Goal: Transaction & Acquisition: Purchase product/service

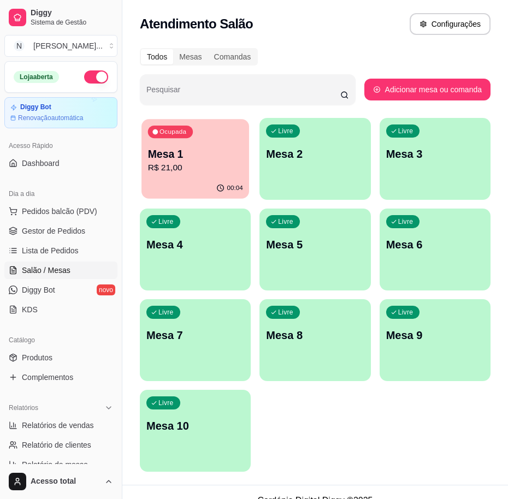
click at [163, 155] on p "Mesa 1" at bounding box center [195, 154] width 95 height 15
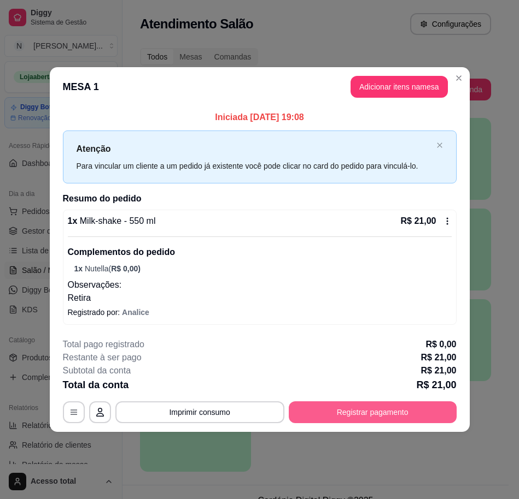
click at [372, 409] on button "Registrar pagamento" at bounding box center [373, 413] width 168 height 22
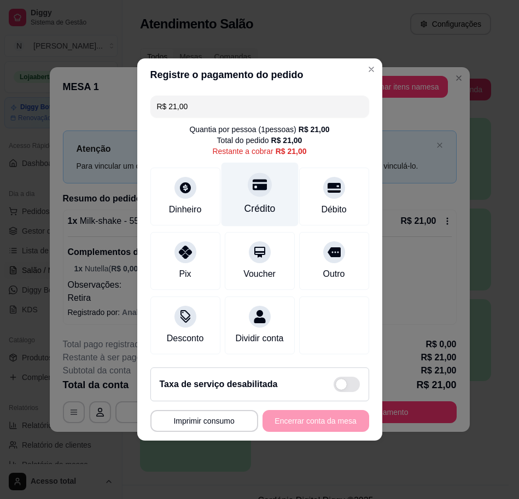
click at [261, 193] on div "Crédito" at bounding box center [259, 195] width 77 height 64
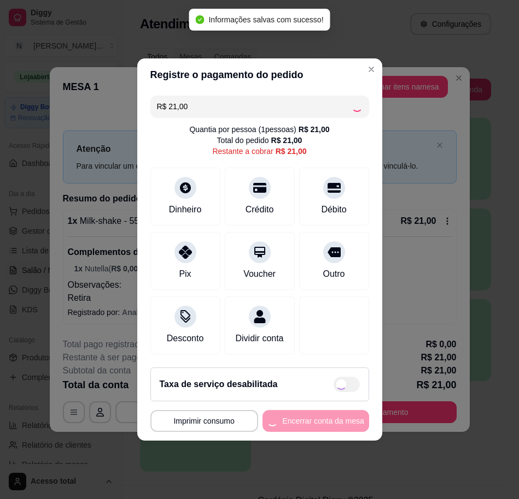
type input "R$ 0,00"
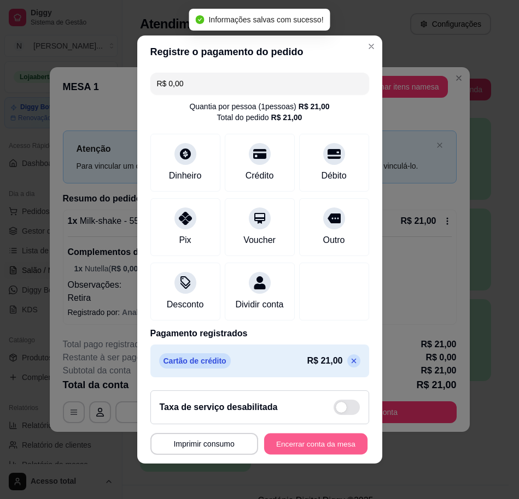
click at [336, 451] on button "Encerrar conta da mesa" at bounding box center [315, 444] width 103 height 21
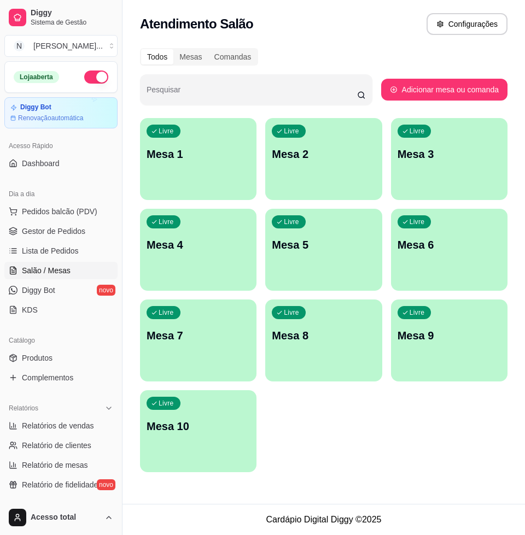
click at [204, 160] on p "Mesa 1" at bounding box center [197, 153] width 103 height 15
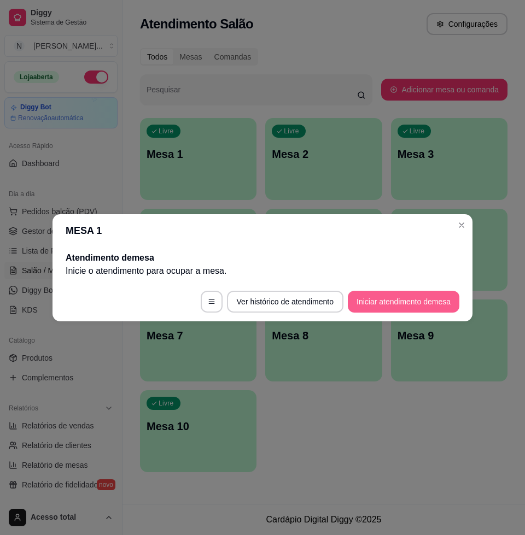
click at [388, 295] on button "Iniciar atendimento de mesa" at bounding box center [403, 302] width 111 height 22
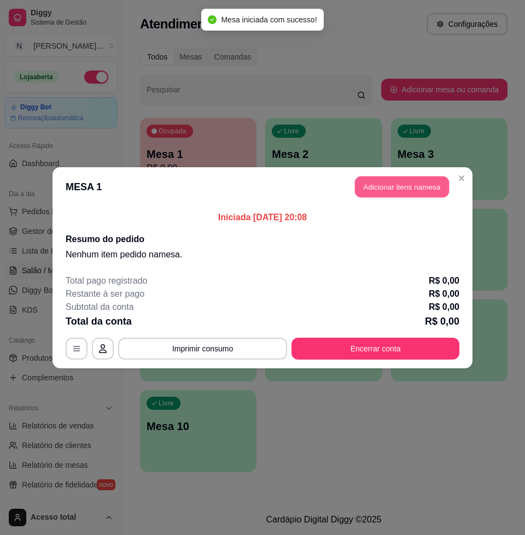
click at [403, 189] on button "Adicionar itens na mesa" at bounding box center [402, 186] width 94 height 21
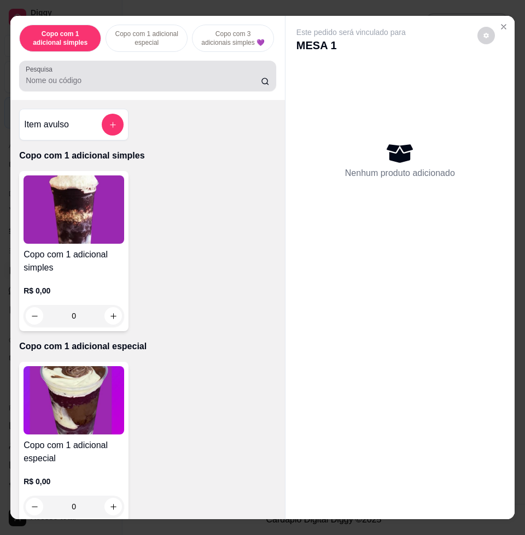
click at [102, 86] on input "Pesquisa" at bounding box center [143, 80] width 235 height 11
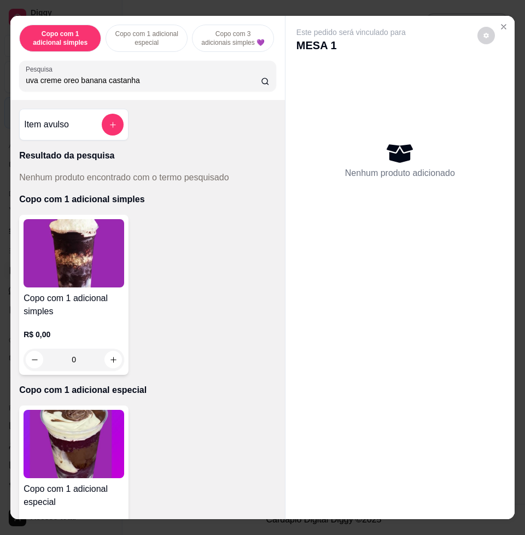
type input "uva creme oreo banana castanha"
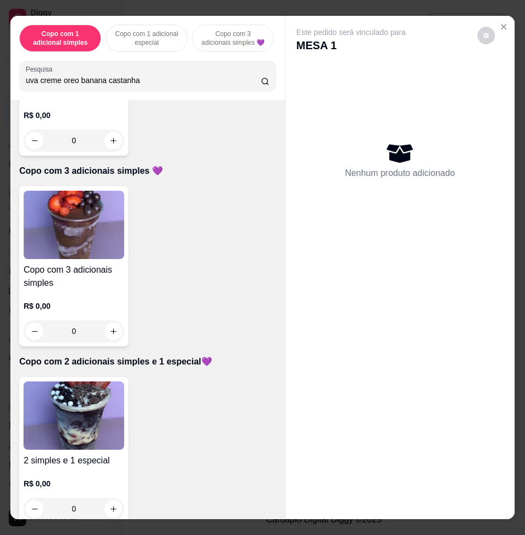
scroll to position [478, 0]
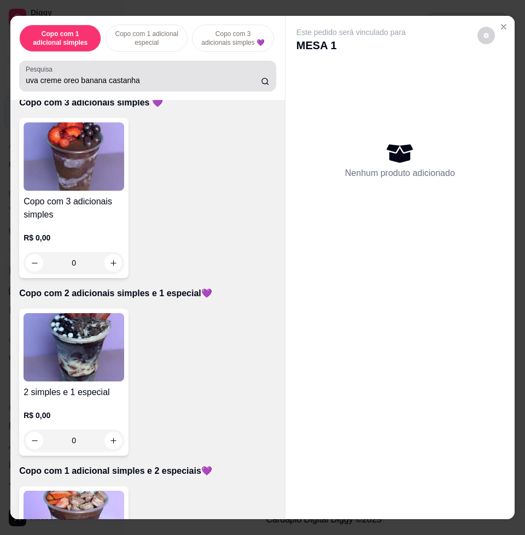
click at [164, 84] on input "uva creme oreo banana castanha" at bounding box center [143, 80] width 235 height 11
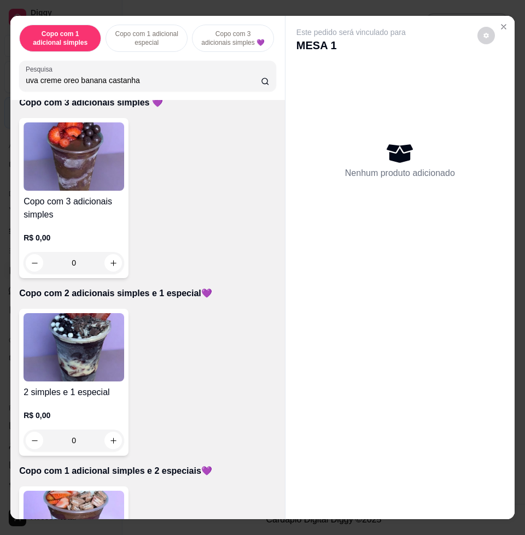
click at [162, 80] on input "uva creme oreo banana castanha" at bounding box center [143, 80] width 235 height 11
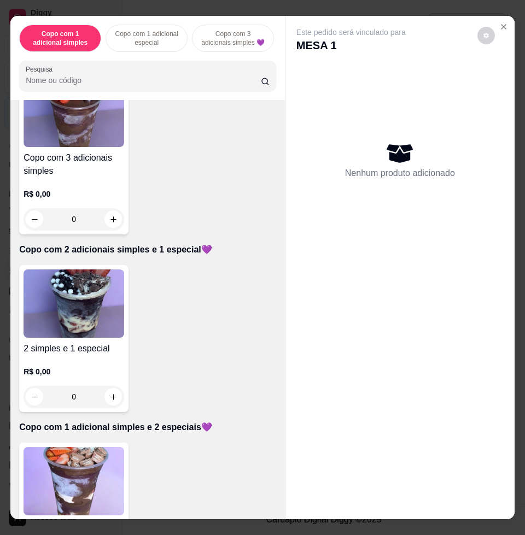
scroll to position [434, 0]
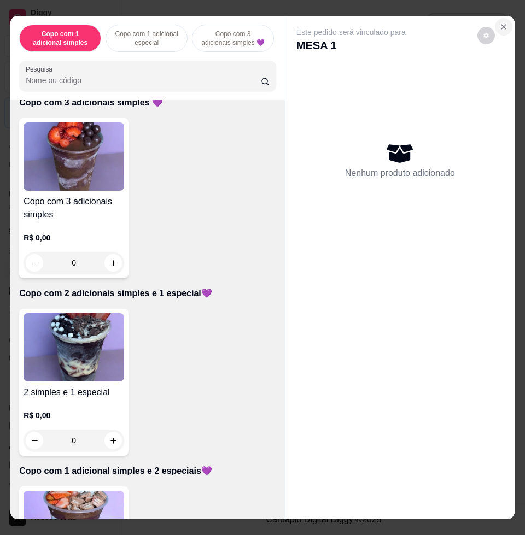
click at [503, 22] on button "Close" at bounding box center [503, 26] width 17 height 17
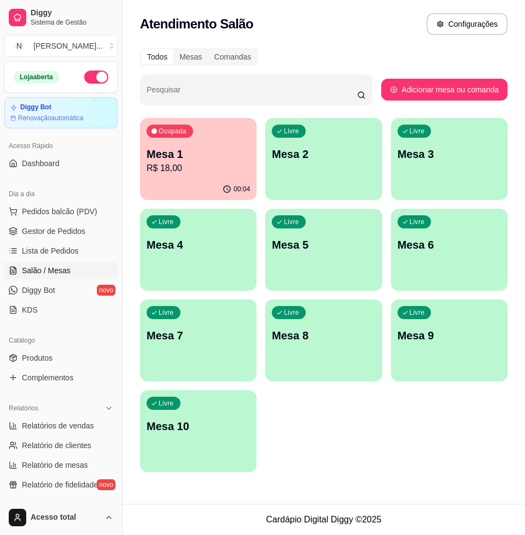
click at [200, 134] on div "Ocupada Mesa 1 R$ 18,00" at bounding box center [198, 148] width 116 height 61
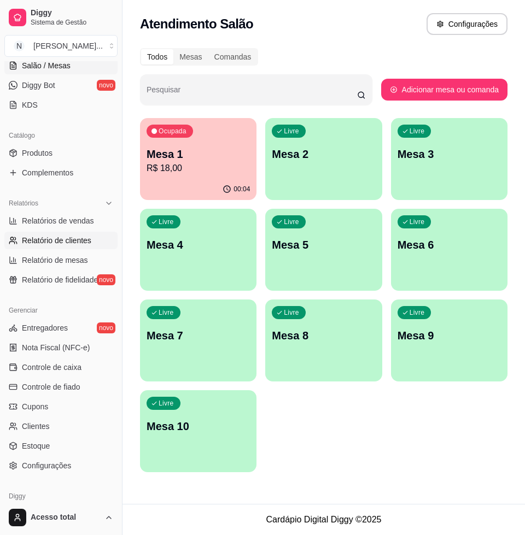
scroll to position [251, 0]
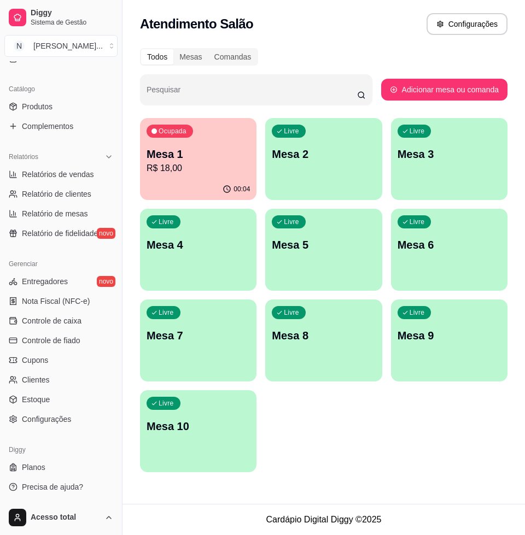
click at [315, 175] on div "Livre Mesa 2" at bounding box center [323, 152] width 116 height 69
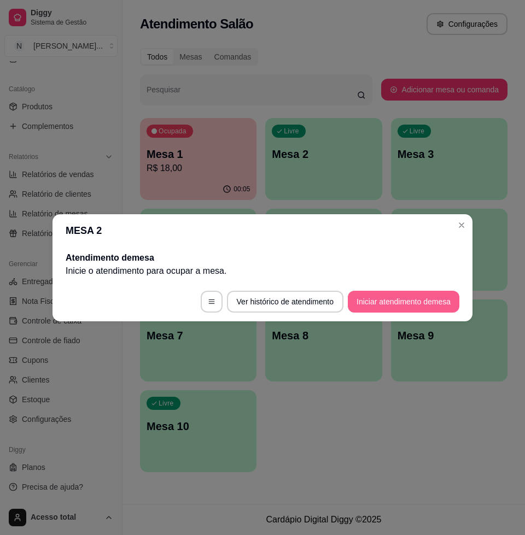
click at [400, 302] on button "Iniciar atendimento de mesa" at bounding box center [403, 302] width 111 height 22
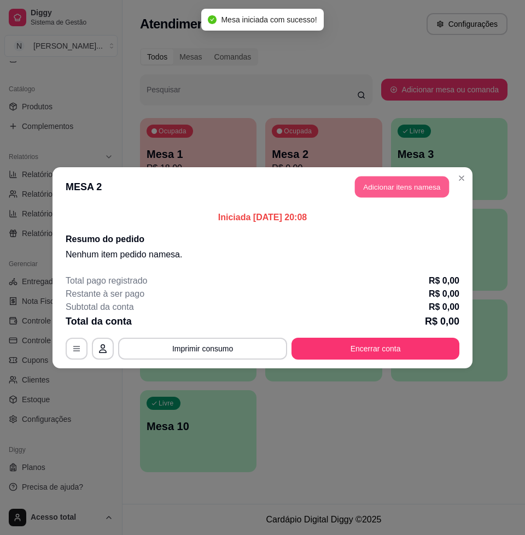
click at [417, 179] on button "Adicionar itens na mesa" at bounding box center [402, 186] width 94 height 21
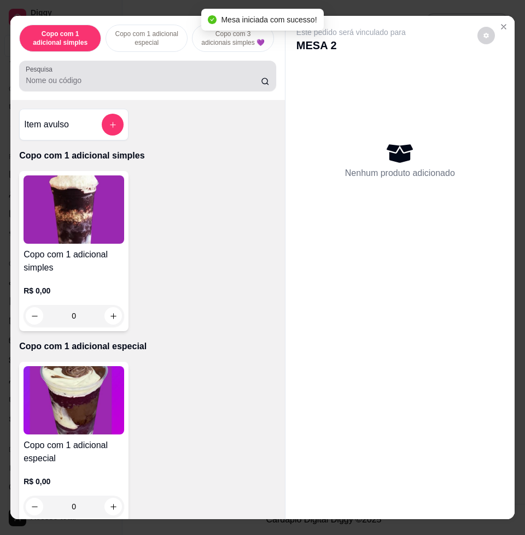
click at [127, 75] on div at bounding box center [148, 76] width 244 height 22
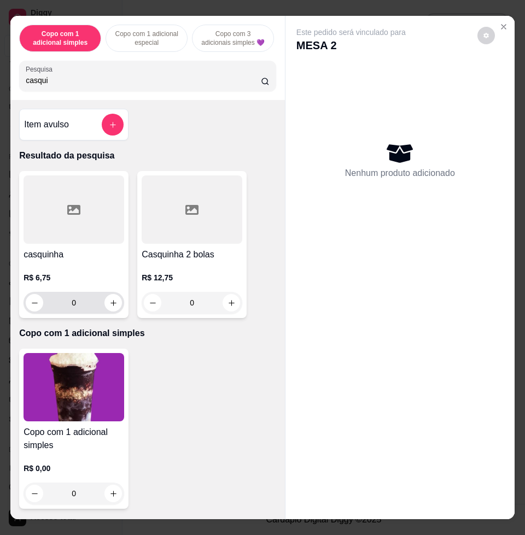
type input "casqui"
click at [110, 311] on button "increase-product-quantity" at bounding box center [113, 303] width 17 height 17
type input "1"
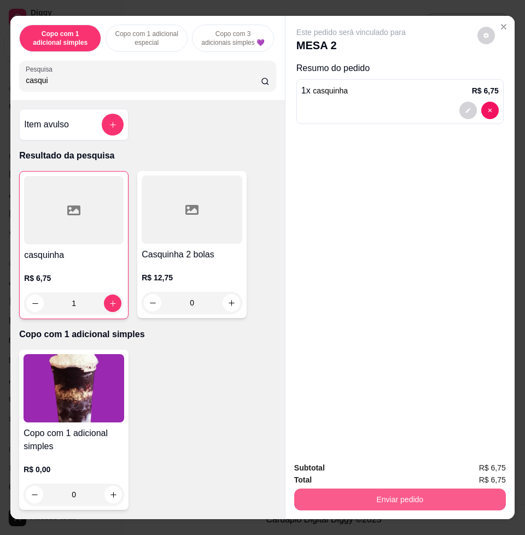
click at [393, 494] on button "Enviar pedido" at bounding box center [399, 500] width 211 height 22
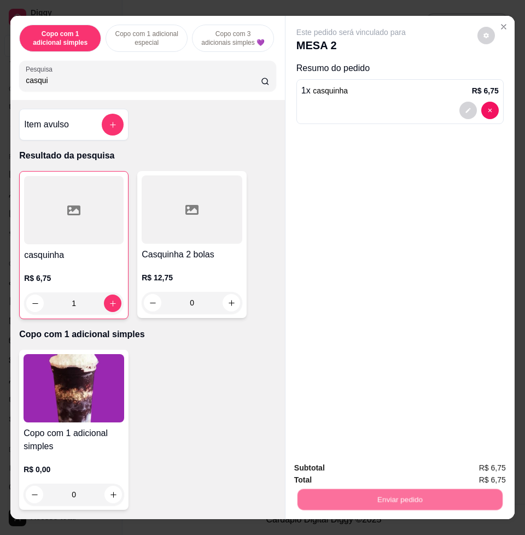
click at [365, 466] on button "Não registrar e enviar pedido" at bounding box center [362, 467] width 114 height 21
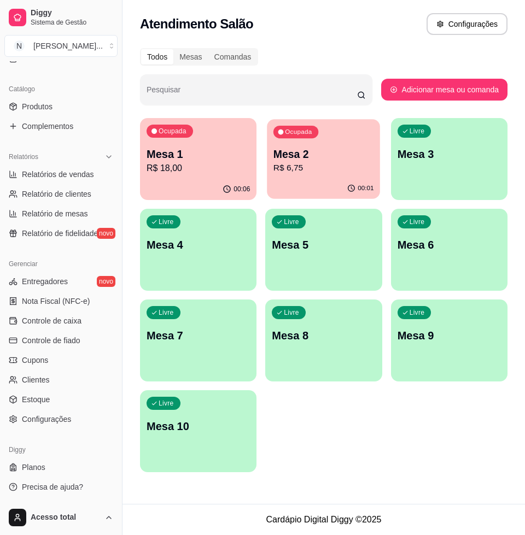
click at [324, 162] on p "R$ 6,75" at bounding box center [323, 168] width 101 height 13
click at [340, 466] on div "Ocupada Mesa 1 R$ 18,00 00:06 Ocupada Mesa 2 R$ 6,75 00:01 Livre Mesa 3 Livre M…" at bounding box center [323, 295] width 367 height 354
click at [343, 435] on div "Ocupada Mesa 1 R$ 18,00 00:06 Ocupada Mesa 2 R$ 6,75 00:01 Livre Mesa 3 Livre M…" at bounding box center [323, 295] width 367 height 354
click at [350, 436] on div "Ocupada Mesa 1 R$ 18,00 00:06 Ocupada Mesa 2 R$ 6,75 00:01 Livre Mesa 3 Livre M…" at bounding box center [323, 295] width 367 height 354
click at [321, 162] on p "R$ 6,75" at bounding box center [323, 168] width 103 height 13
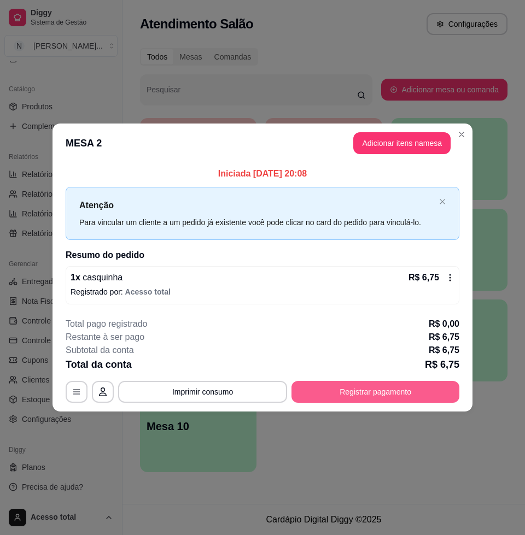
click at [396, 389] on button "Registrar pagamento" at bounding box center [375, 392] width 168 height 22
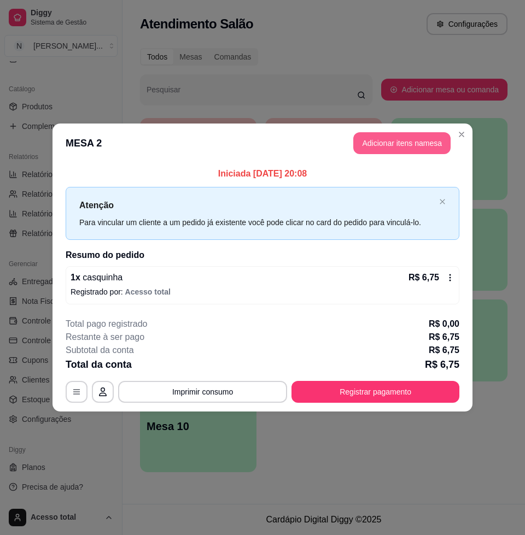
click at [413, 142] on button "Adicionar itens na mesa" at bounding box center [401, 143] width 97 height 22
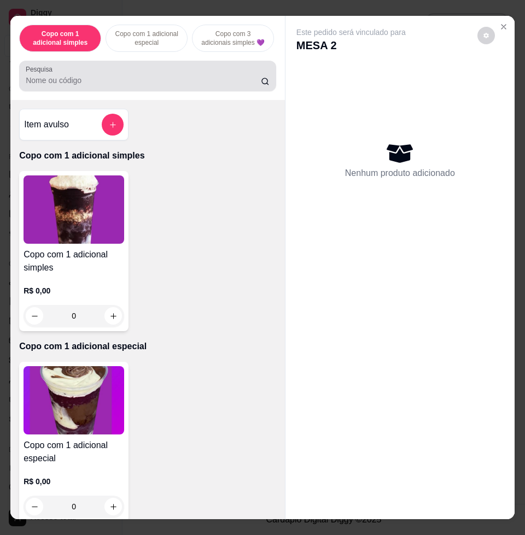
drag, startPoint x: 220, startPoint y: 84, endPoint x: 225, endPoint y: 36, distance: 48.9
click at [220, 58] on div "Copo com 1 adicional simples Copo com 1 adicional especial Copo com 3 adicionai…" at bounding box center [147, 58] width 274 height 84
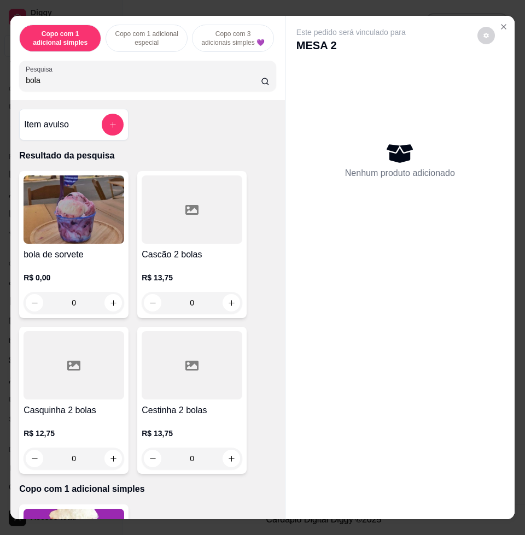
type input "bola"
click at [111, 307] on div "0" at bounding box center [73, 303] width 101 height 22
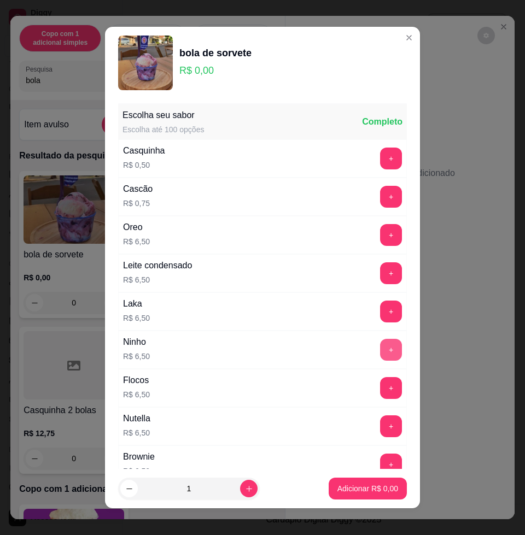
click at [380, 349] on button "+" at bounding box center [391, 350] width 22 height 22
click at [369, 492] on p "Adicionar R$ 6,50" at bounding box center [367, 488] width 59 height 10
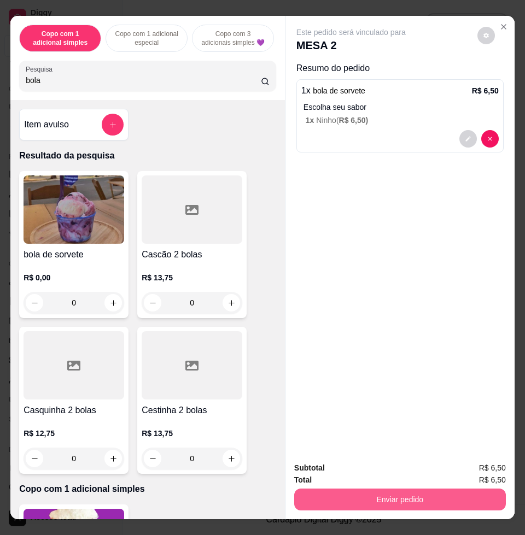
click at [369, 492] on button "Enviar pedido" at bounding box center [399, 500] width 211 height 22
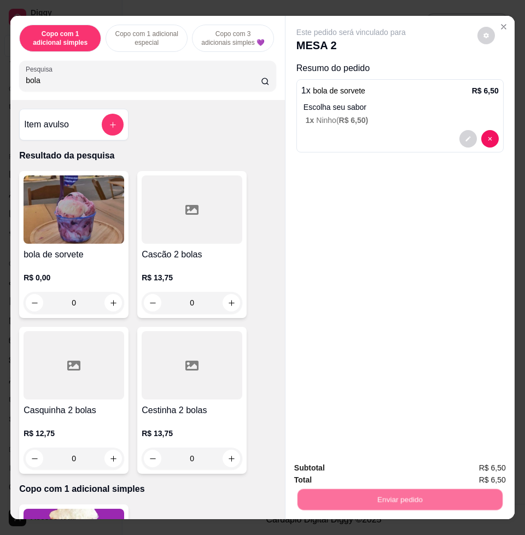
click at [373, 468] on button "Não registrar e enviar pedido" at bounding box center [362, 467] width 114 height 21
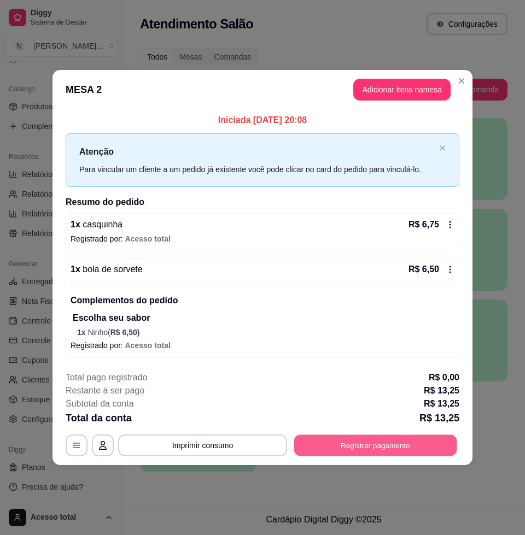
click at [390, 439] on button "Registrar pagamento" at bounding box center [375, 444] width 163 height 21
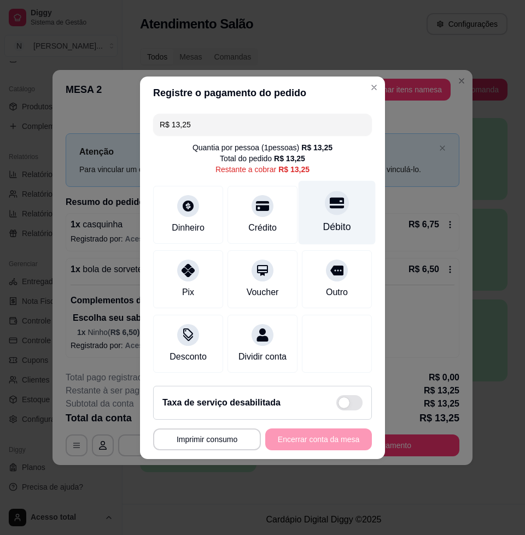
click at [331, 227] on div "Débito" at bounding box center [337, 227] width 28 height 14
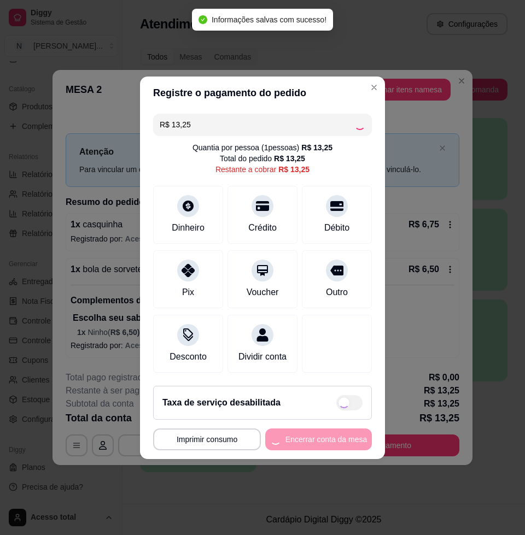
type input "R$ 0,00"
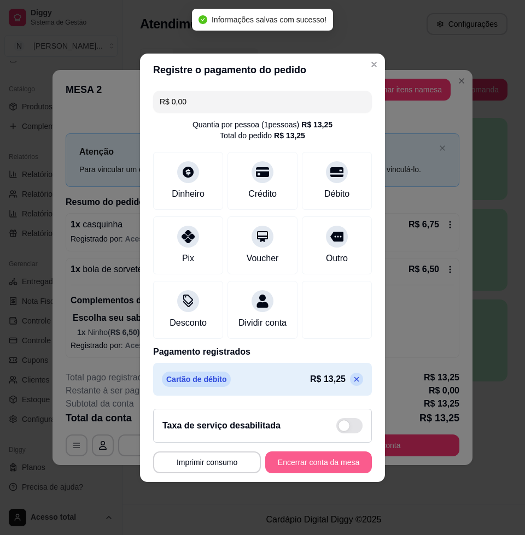
click at [310, 468] on button "Encerrar conta da mesa" at bounding box center [318, 462] width 107 height 22
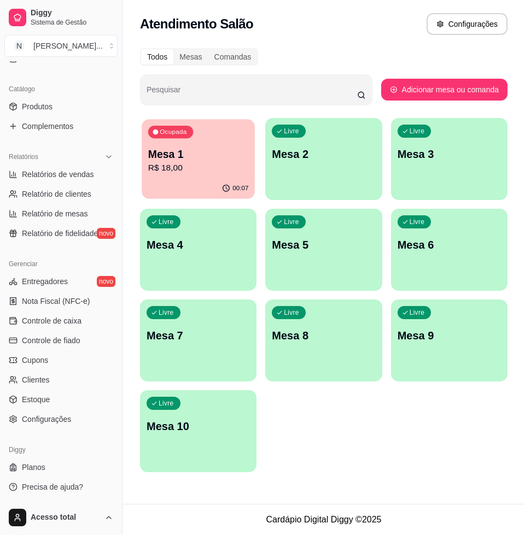
click at [171, 172] on p "R$ 18,00" at bounding box center [198, 168] width 101 height 13
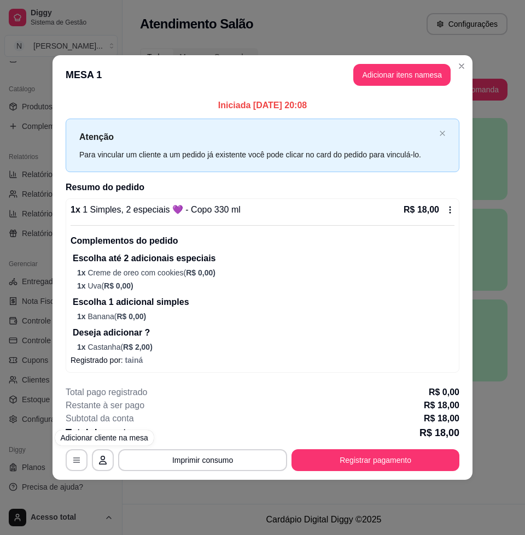
click at [141, 506] on div "**********" at bounding box center [262, 267] width 525 height 535
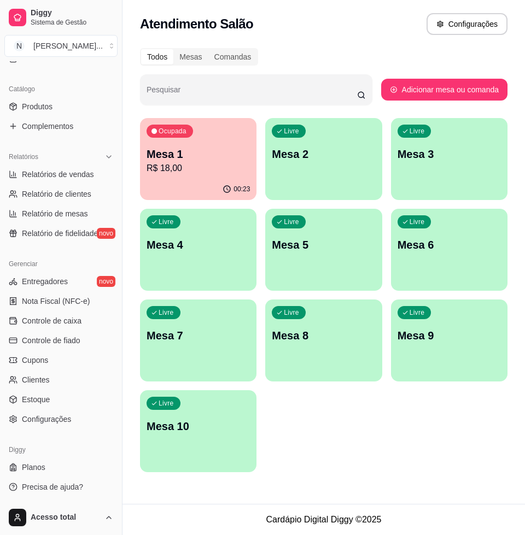
click at [198, 193] on div "00:23" at bounding box center [198, 189] width 116 height 21
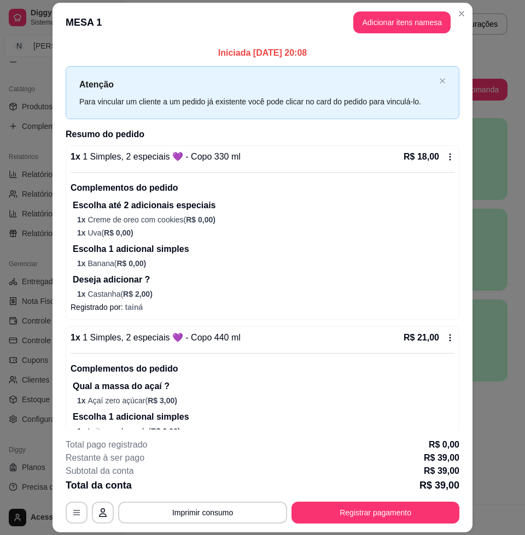
scroll to position [75, 0]
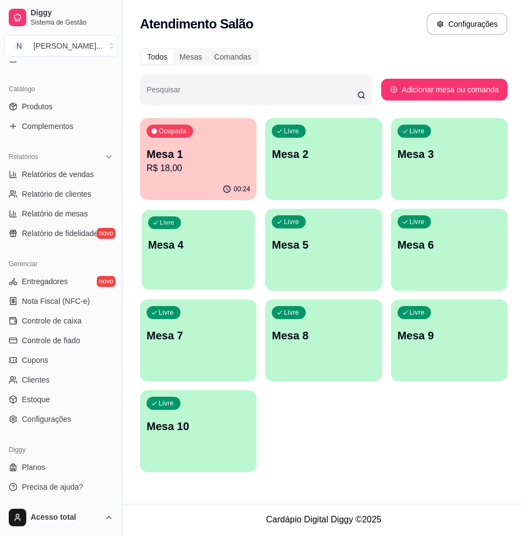
click at [227, 222] on div "Livre Mesa 4" at bounding box center [198, 243] width 113 height 67
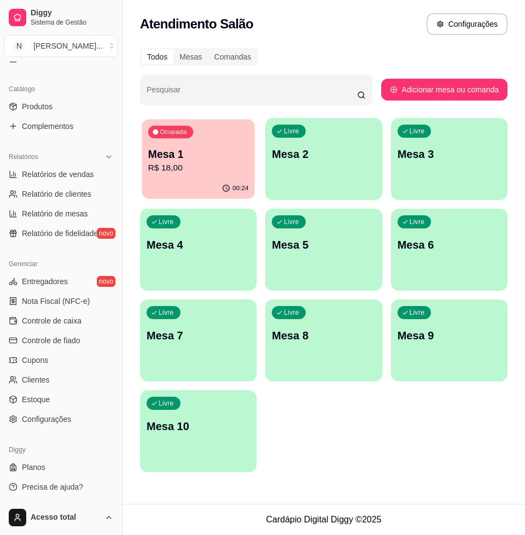
click at [195, 186] on div "00:24" at bounding box center [198, 188] width 113 height 21
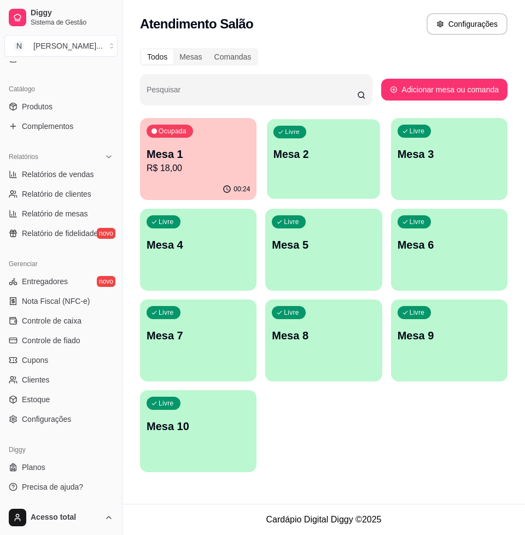
click at [293, 147] on p "Mesa 2" at bounding box center [323, 154] width 101 height 15
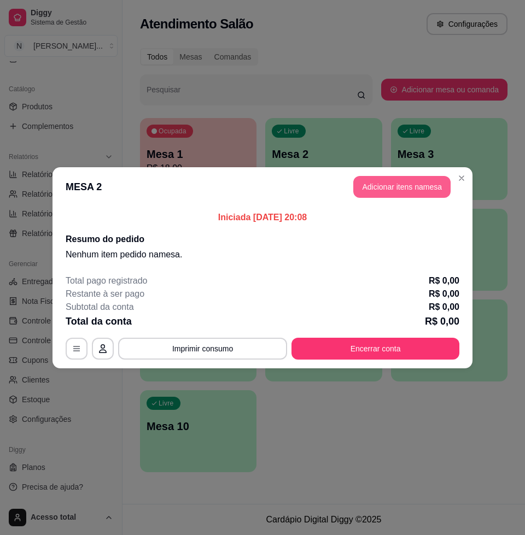
click at [404, 186] on button "Adicionar itens na mesa" at bounding box center [401, 187] width 97 height 22
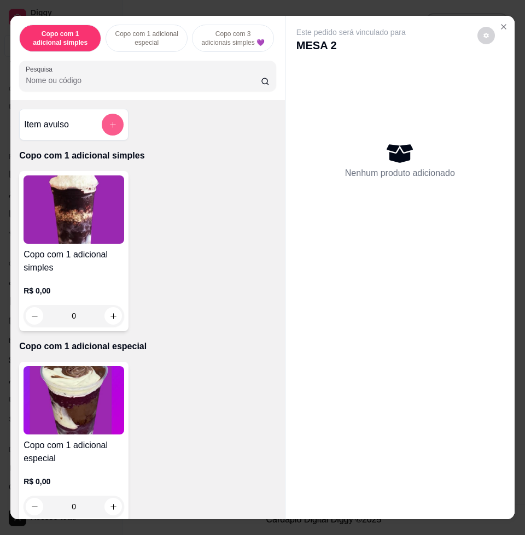
click at [105, 134] on button "add-separate-item" at bounding box center [113, 125] width 22 height 22
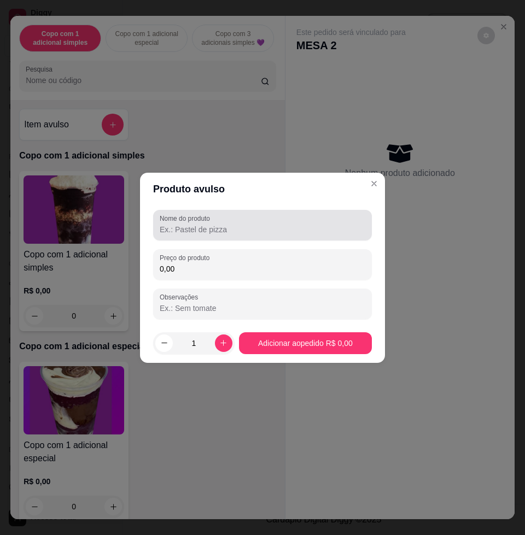
click at [186, 232] on input "Nome do produto" at bounding box center [262, 229] width 205 height 11
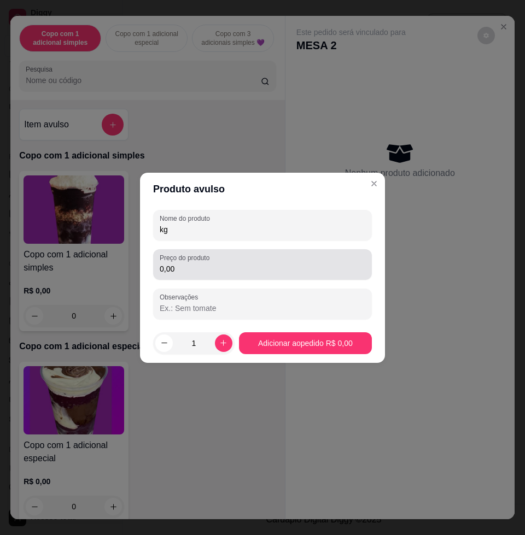
type input "kg"
click at [203, 272] on input "0,00" at bounding box center [262, 268] width 205 height 11
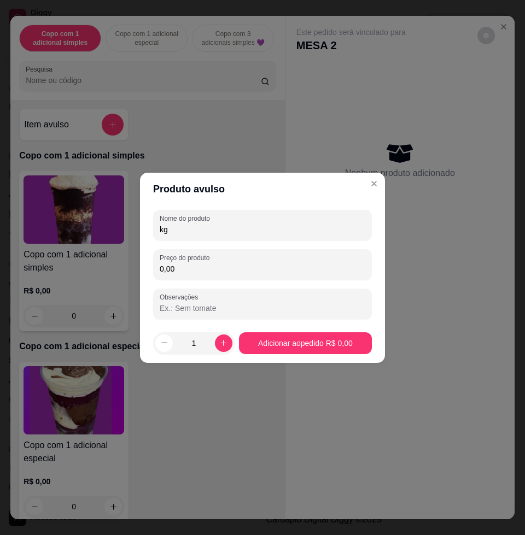
click at [202, 304] on input "Observações" at bounding box center [262, 308] width 205 height 11
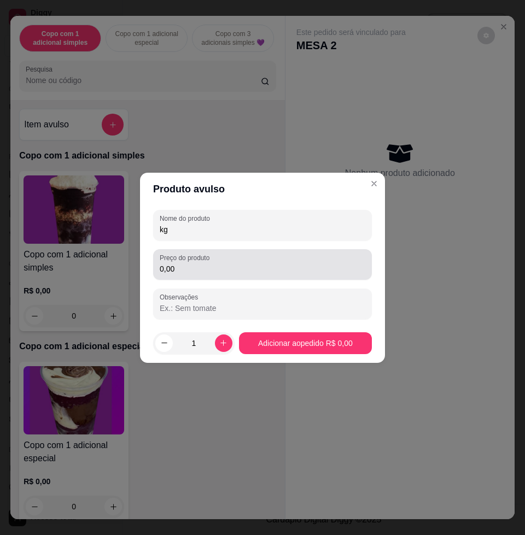
click at [205, 272] on input "0,00" at bounding box center [262, 268] width 205 height 11
click at [207, 277] on div "Preço do produto 14,76" at bounding box center [262, 264] width 219 height 31
click at [207, 274] on div "14,76" at bounding box center [262, 265] width 205 height 22
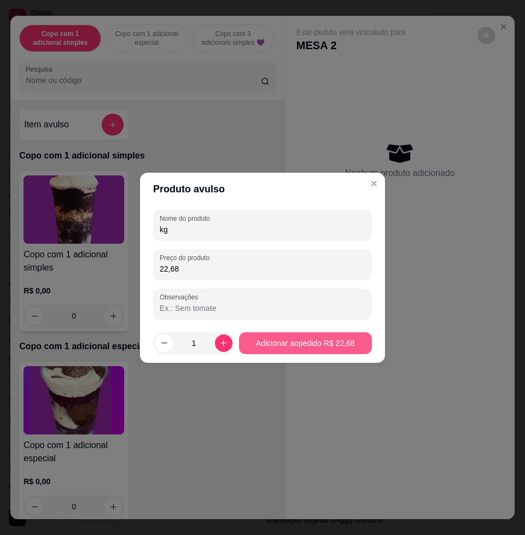
type input "22,68"
click at [313, 331] on footer "1 Adicionar ao pedido R$ 22,68" at bounding box center [262, 343] width 245 height 39
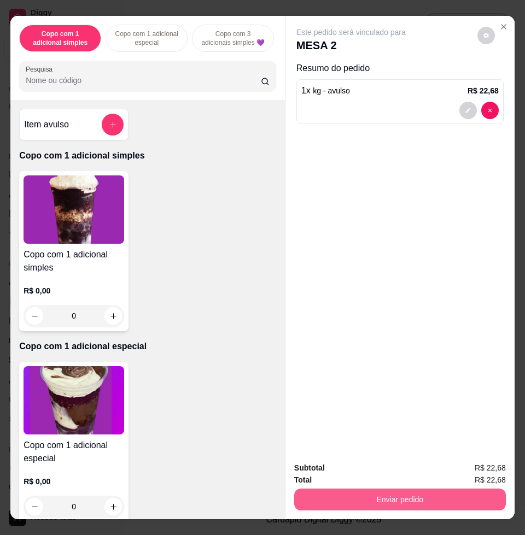
click at [405, 498] on button "Enviar pedido" at bounding box center [399, 500] width 211 height 22
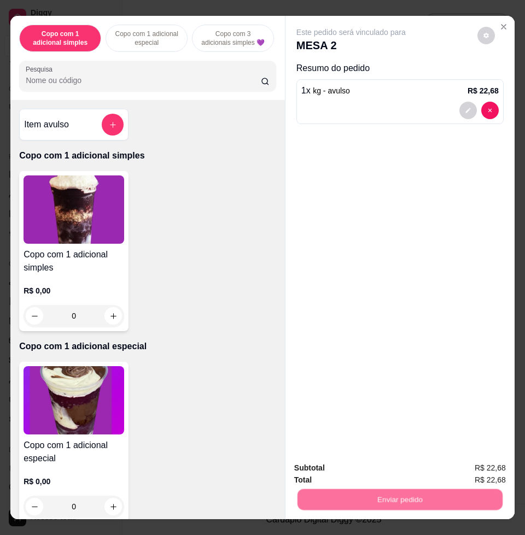
click at [361, 458] on button "Não registrar e enviar pedido" at bounding box center [362, 467] width 114 height 21
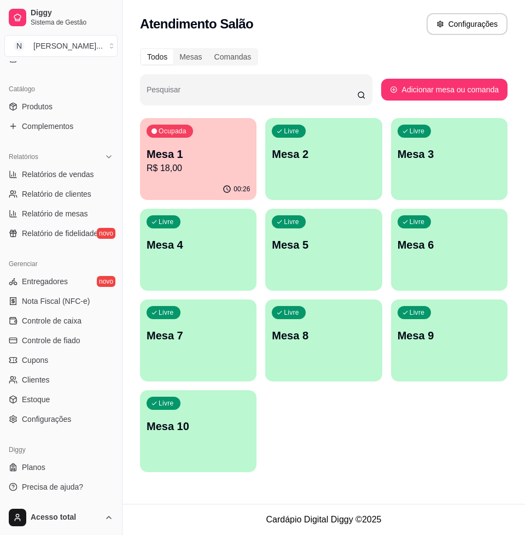
click at [396, 28] on div "Atendimento Salão Configurações" at bounding box center [323, 24] width 367 height 22
click at [343, 148] on p "Mesa 2" at bounding box center [323, 154] width 101 height 15
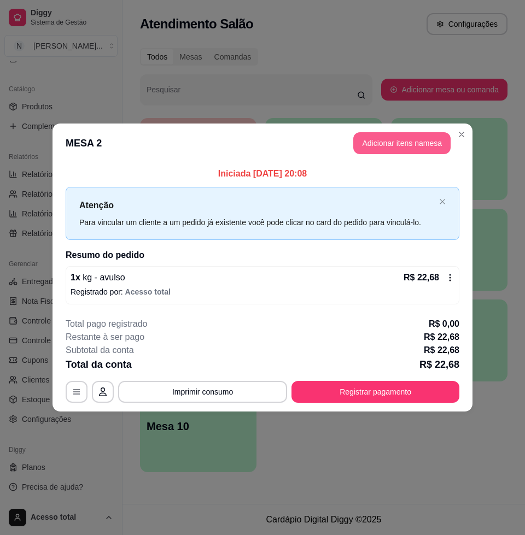
click at [421, 145] on button "Adicionar itens na mesa" at bounding box center [401, 143] width 97 height 22
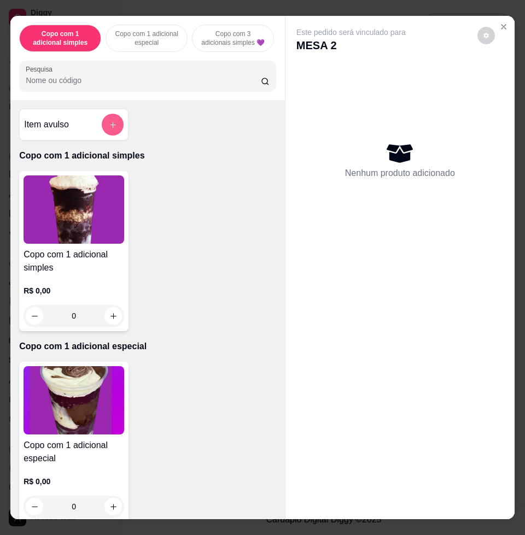
click at [110, 129] on icon "add-separate-item" at bounding box center [113, 125] width 8 height 8
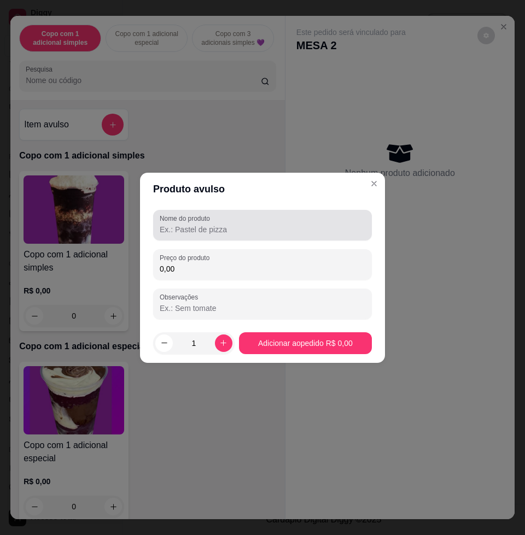
click at [194, 230] on input "Nome do produto" at bounding box center [262, 229] width 205 height 11
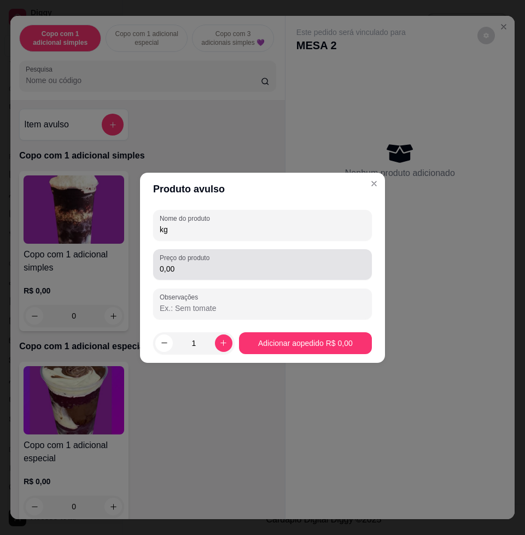
type input "kg"
click at [234, 270] on input "0,00" at bounding box center [262, 268] width 205 height 11
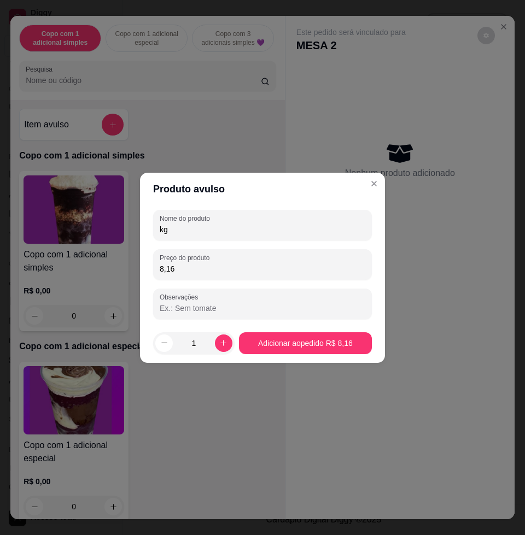
type input "8,16"
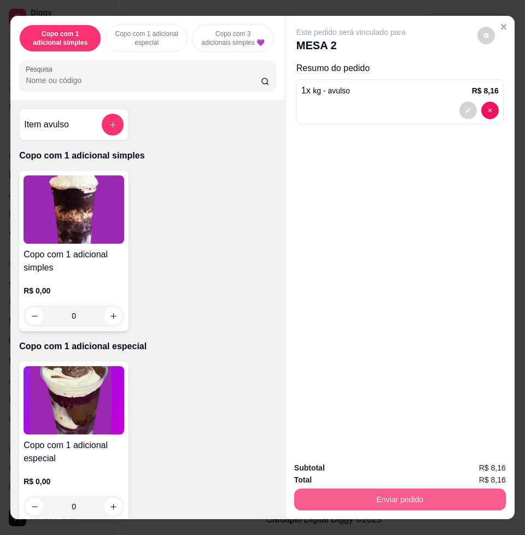
click at [445, 496] on button "Enviar pedido" at bounding box center [399, 500] width 211 height 22
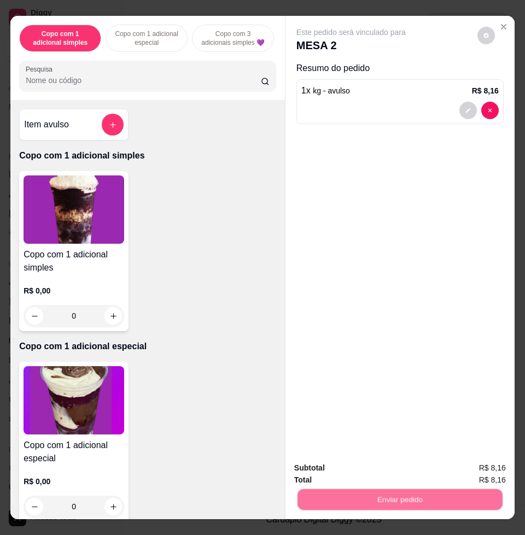
click at [386, 460] on button "Não registrar e enviar pedido" at bounding box center [362, 467] width 114 height 21
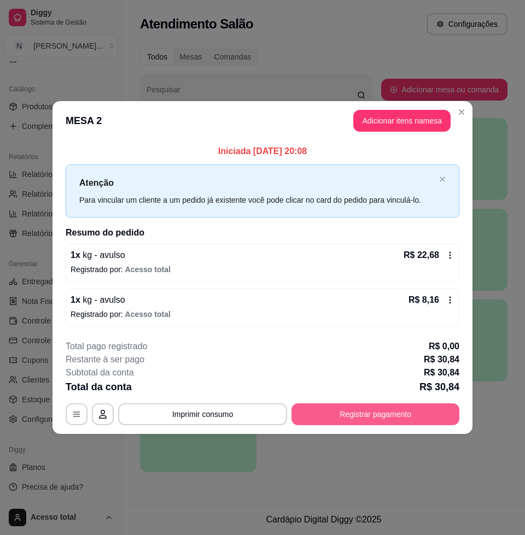
click at [412, 415] on button "Registrar pagamento" at bounding box center [375, 414] width 168 height 22
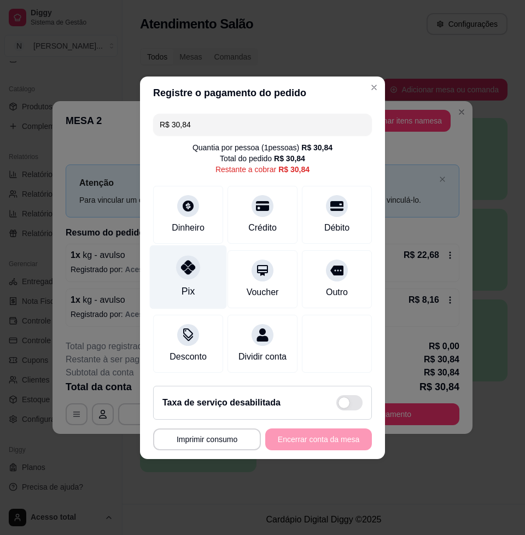
click at [181, 261] on icon at bounding box center [188, 267] width 14 height 14
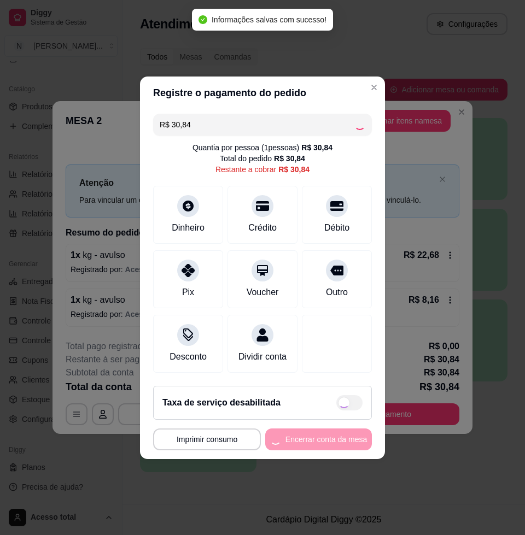
type input "R$ 0,00"
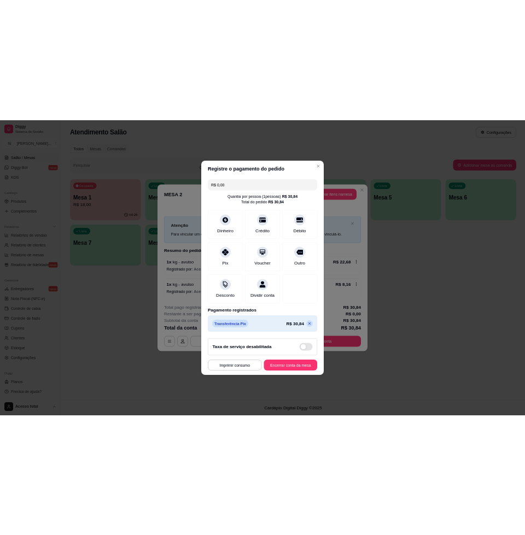
scroll to position [196, 0]
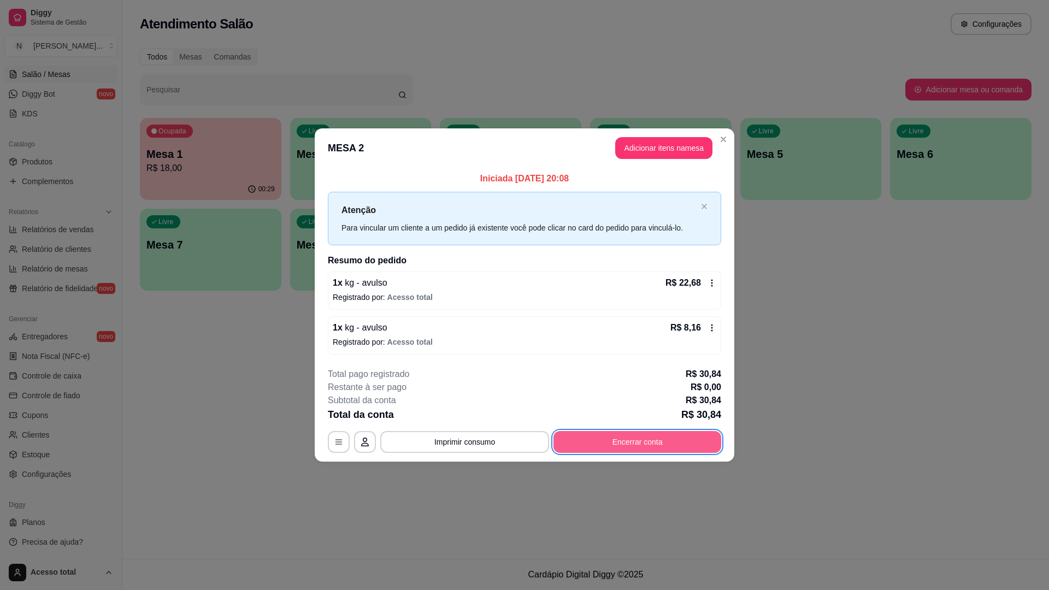
click at [514, 446] on button "Encerrar conta" at bounding box center [638, 442] width 168 height 22
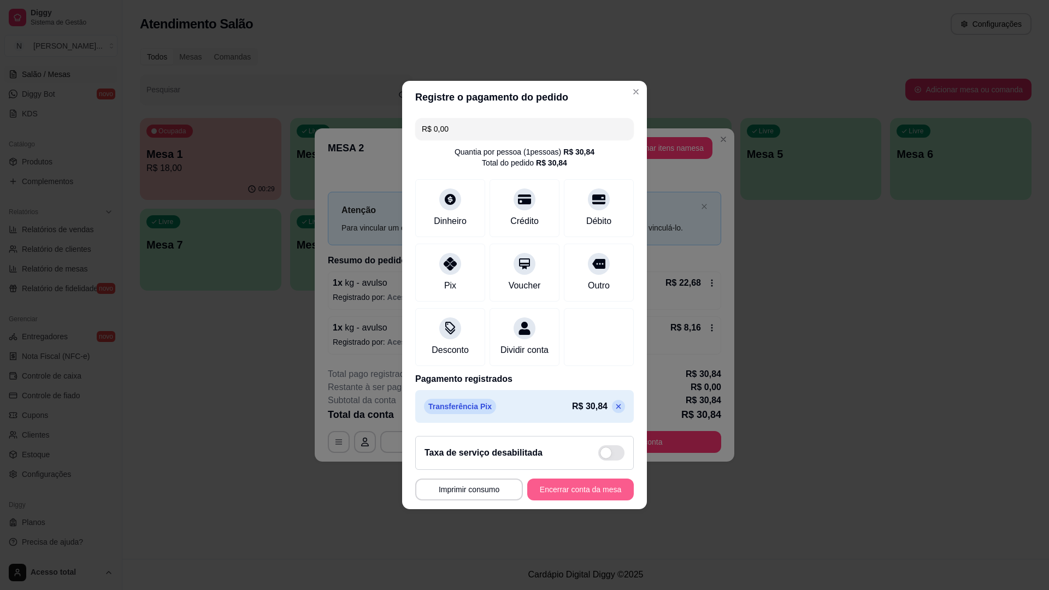
click at [514, 493] on button "Encerrar conta da mesa" at bounding box center [580, 490] width 107 height 22
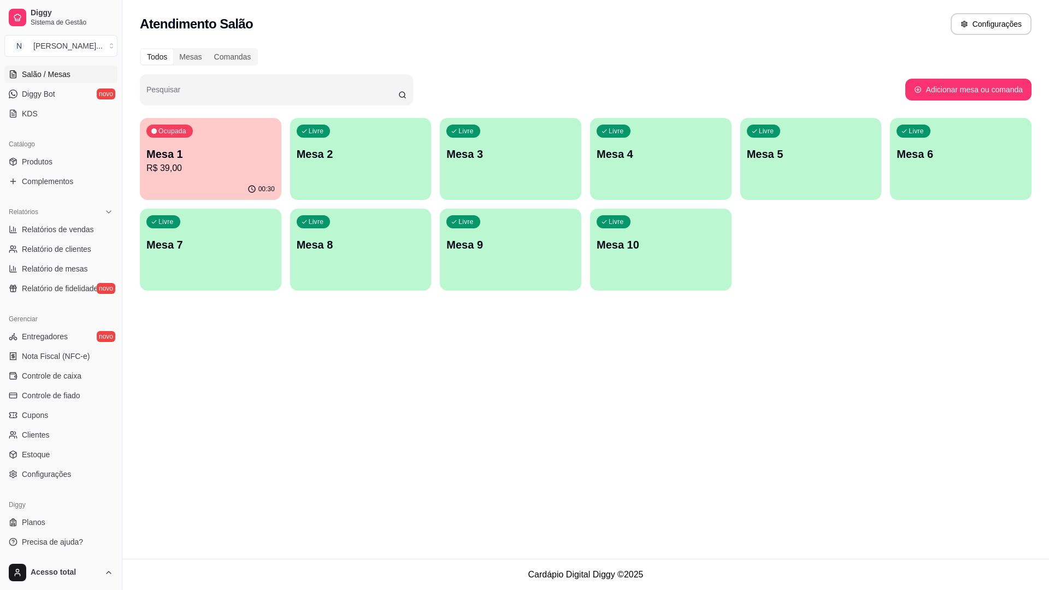
click at [514, 410] on div "Atendimento Salão Configurações Todos Mesas Comandas Pesquisar Adicionar mesa o…" at bounding box center [585, 279] width 927 height 559
drag, startPoint x: 796, startPoint y: 410, endPoint x: 801, endPoint y: 409, distance: 5.6
click at [514, 409] on div "Atendimento Salão Configurações Todos Mesas Comandas Pesquisar Adicionar mesa o…" at bounding box center [585, 279] width 927 height 559
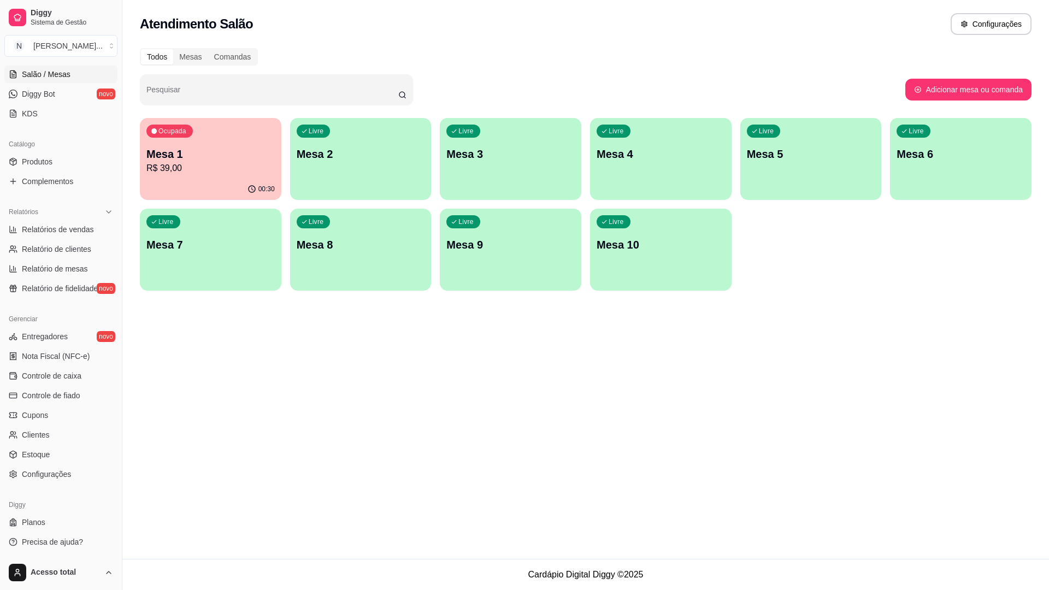
click at [514, 0] on div "Atendimento Salão Configurações" at bounding box center [585, 21] width 927 height 42
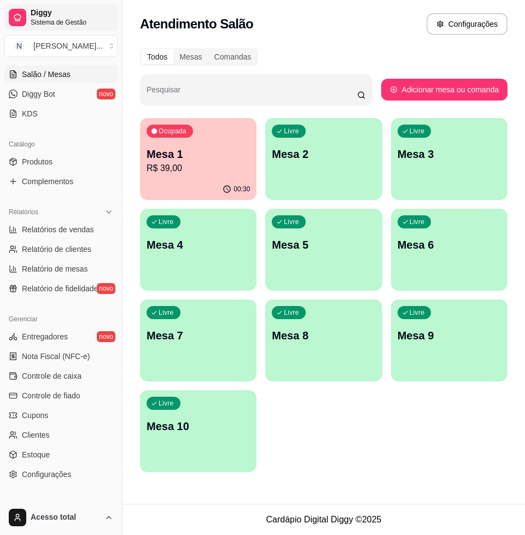
scroll to position [251, 0]
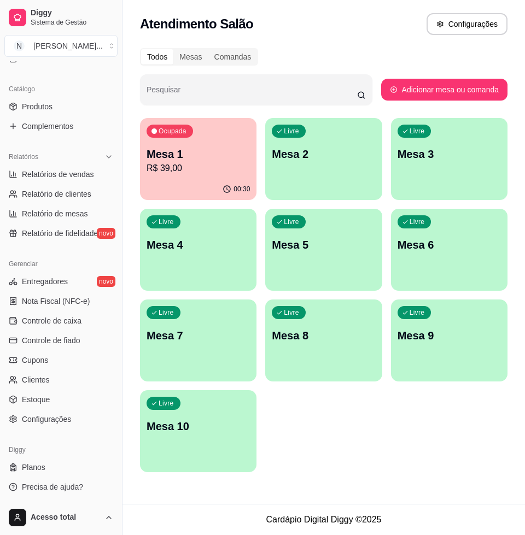
click at [191, 171] on p "R$ 39,00" at bounding box center [197, 168] width 103 height 13
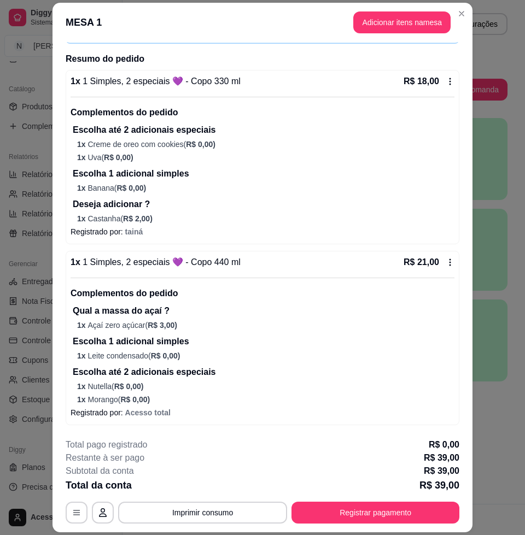
scroll to position [32, 0]
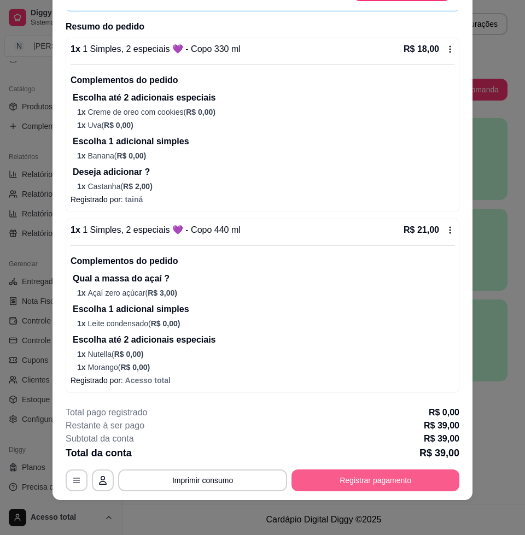
click at [365, 481] on button "Registrar pagamento" at bounding box center [375, 480] width 168 height 22
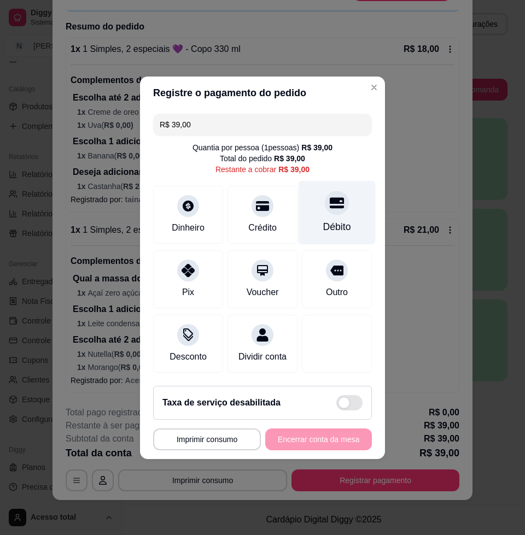
click at [323, 220] on div "Débito" at bounding box center [337, 227] width 28 height 14
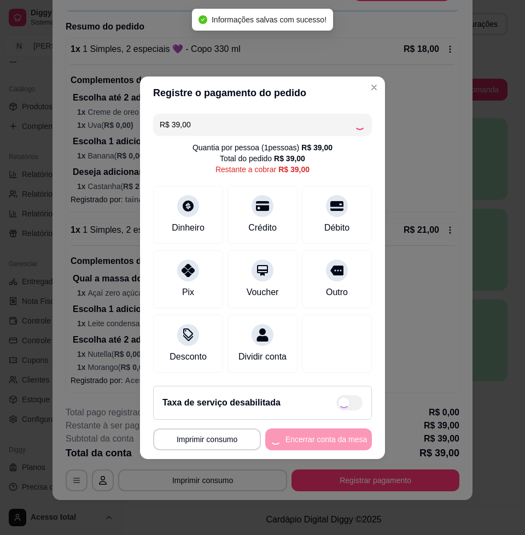
type input "R$ 0,00"
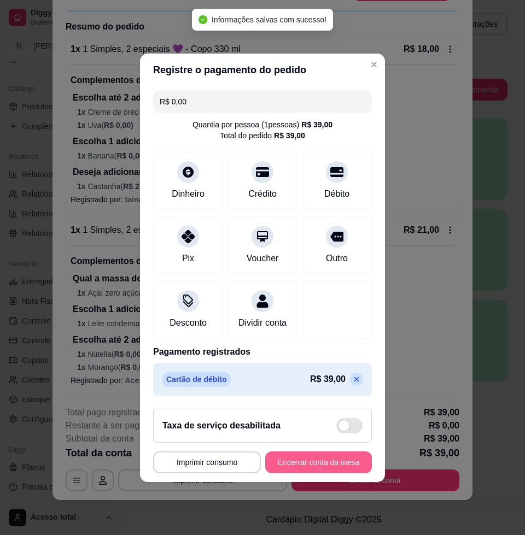
click at [317, 463] on button "Encerrar conta da mesa" at bounding box center [318, 462] width 107 height 22
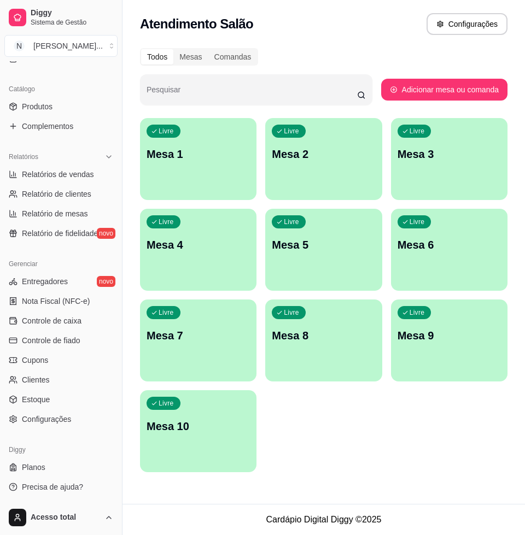
scroll to position [0, 0]
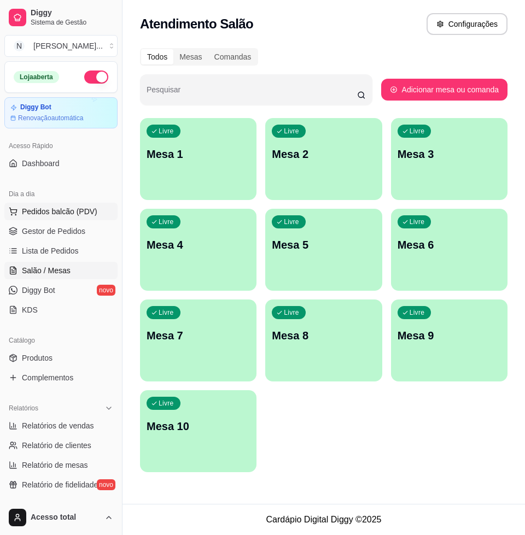
click at [51, 207] on span "Pedidos balcão (PDV)" at bounding box center [59, 211] width 75 height 11
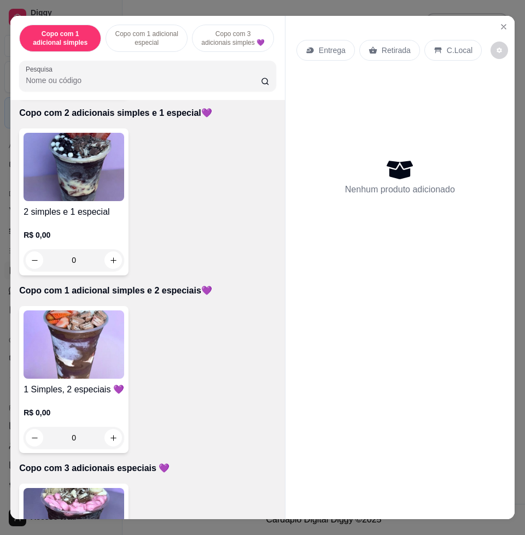
scroll to position [683, 0]
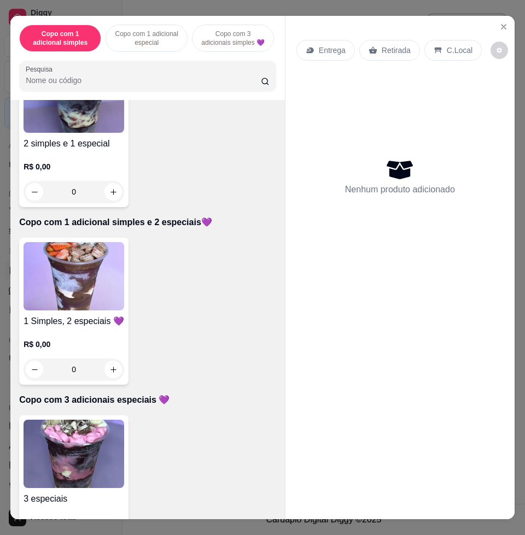
click at [89, 297] on img at bounding box center [73, 276] width 101 height 68
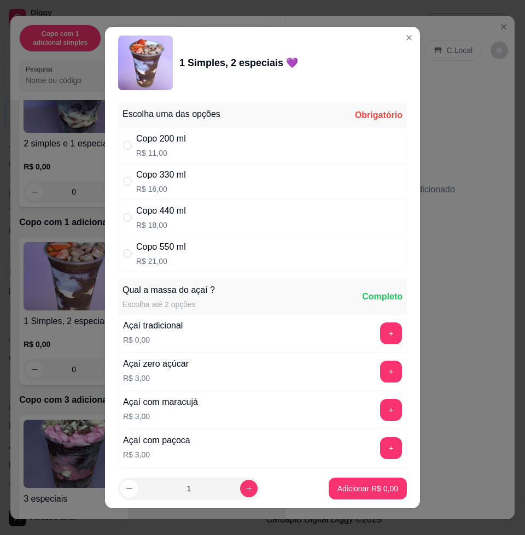
click at [199, 251] on div "Copo 550 ml R$ 21,00" at bounding box center [262, 254] width 289 height 36
radio input "true"
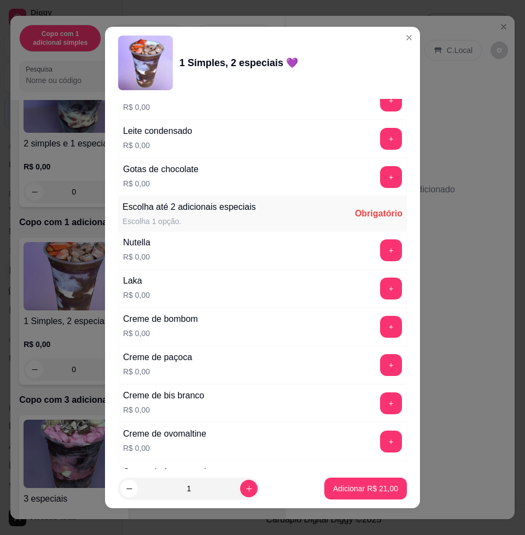
scroll to position [1093, 0]
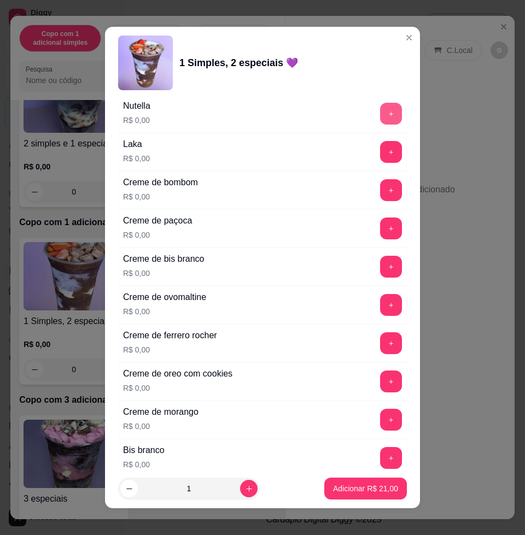
click at [380, 115] on button "+" at bounding box center [391, 114] width 22 height 22
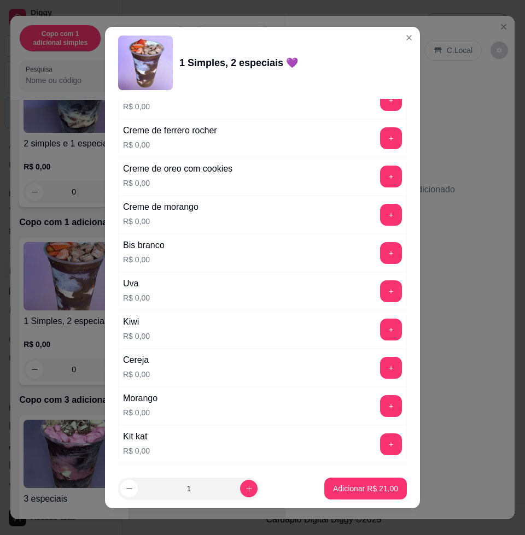
scroll to position [1434, 0]
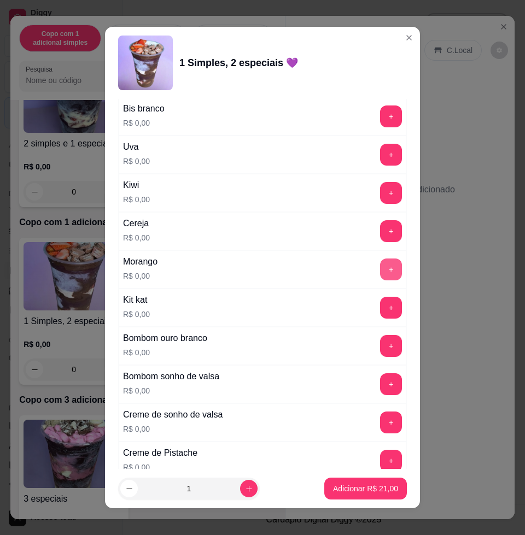
click at [380, 266] on button "+" at bounding box center [391, 269] width 22 height 22
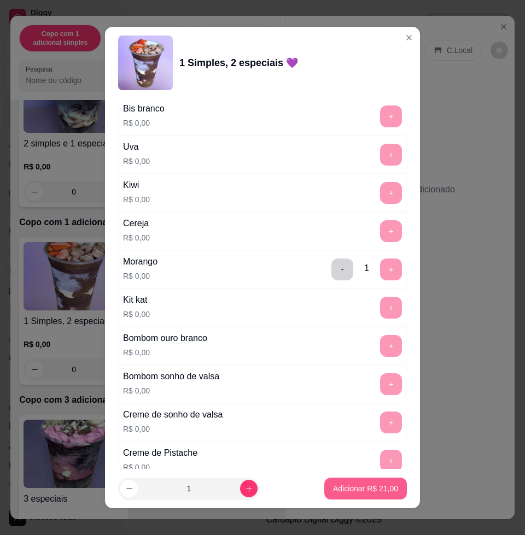
click at [333, 485] on p "Adicionar R$ 21,00" at bounding box center [365, 488] width 65 height 11
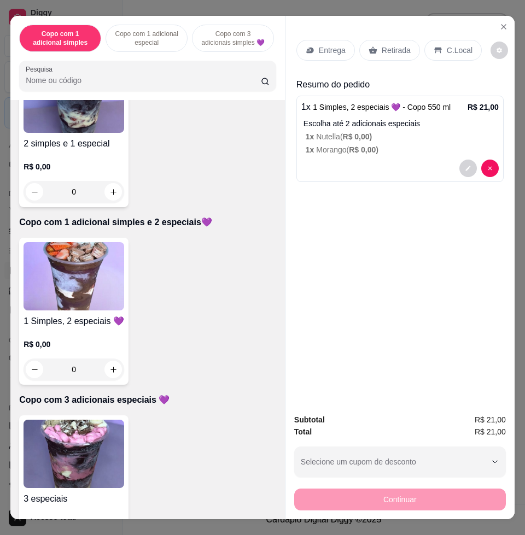
click at [63, 301] on img at bounding box center [73, 276] width 101 height 68
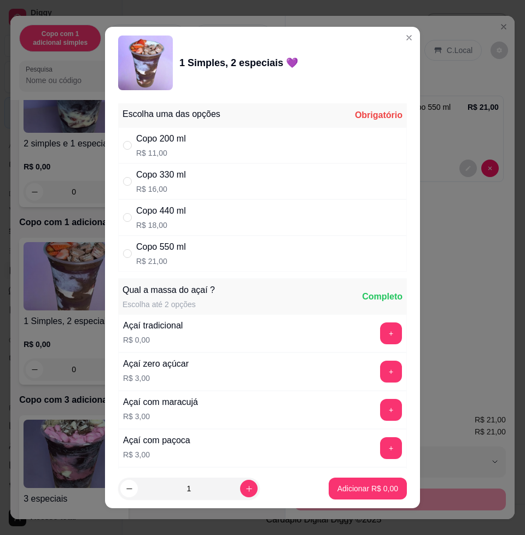
click at [194, 254] on div "Copo 550 ml R$ 21,00" at bounding box center [262, 254] width 289 height 36
radio input "true"
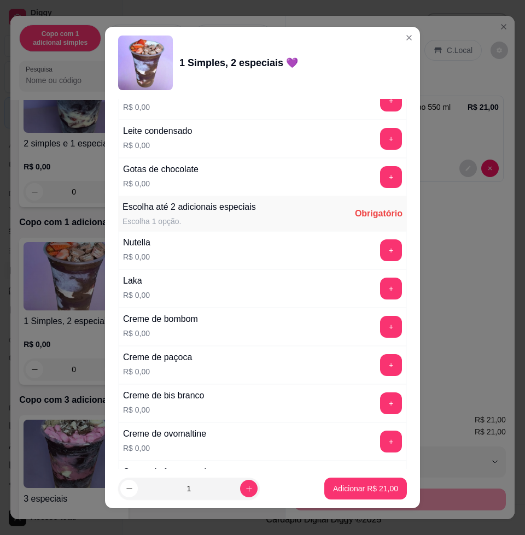
scroll to position [1093, 0]
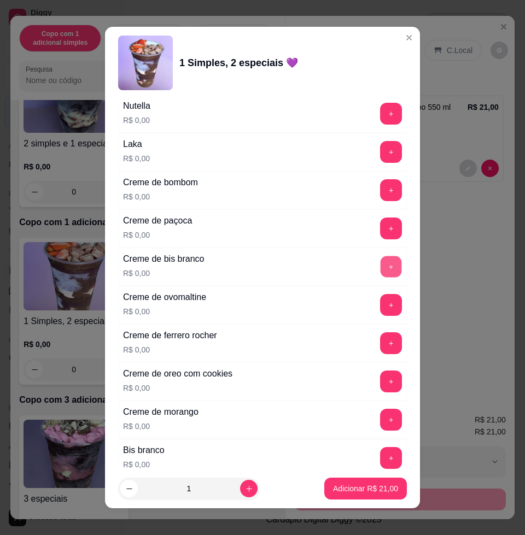
click at [380, 269] on button "+" at bounding box center [390, 266] width 21 height 21
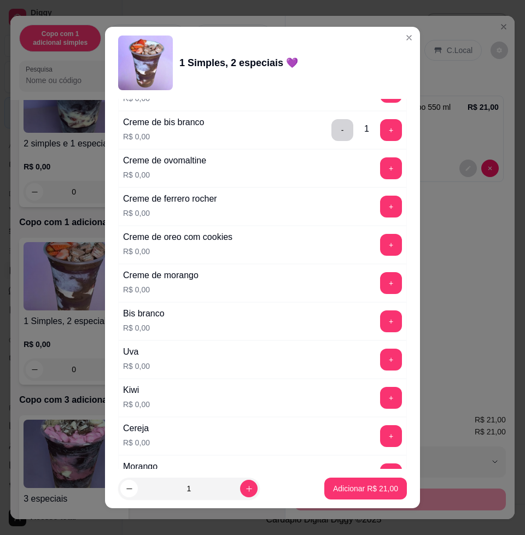
scroll to position [1298, 0]
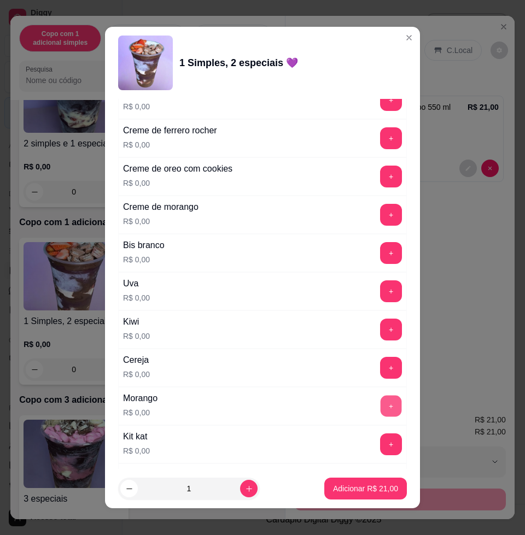
click at [380, 404] on button "+" at bounding box center [390, 406] width 21 height 21
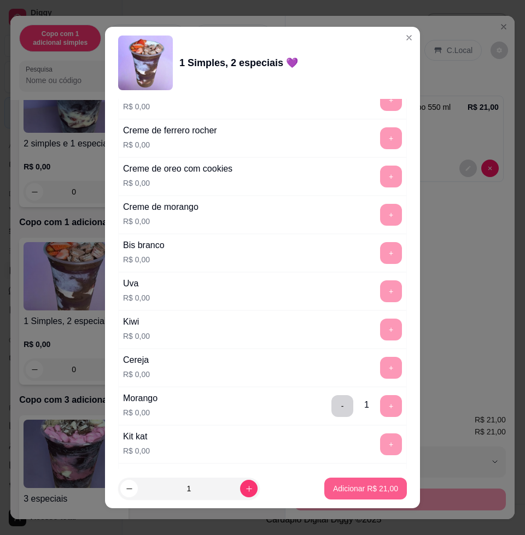
click at [345, 491] on p "Adicionar R$ 21,00" at bounding box center [365, 488] width 65 height 11
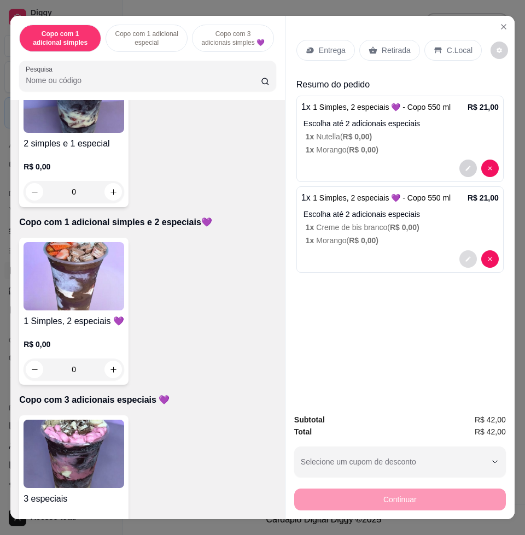
click at [459, 250] on button "decrease-product-quantity" at bounding box center [467, 258] width 17 height 17
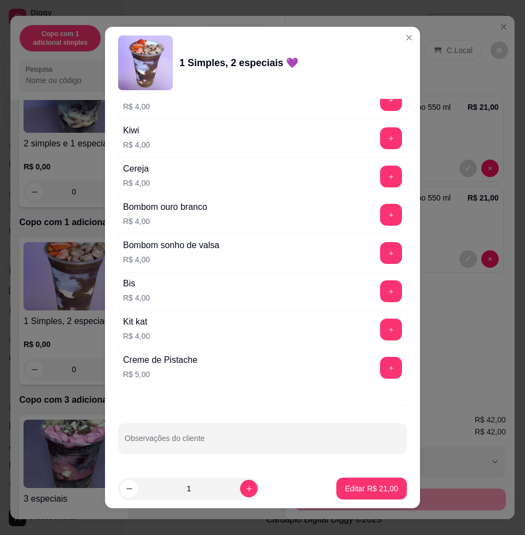
scroll to position [8, 0]
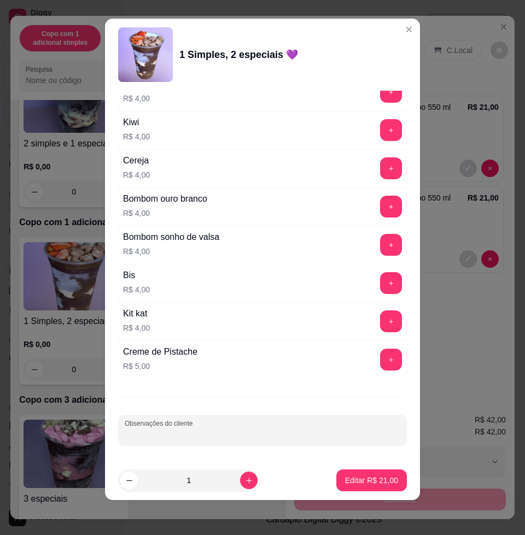
click at [258, 435] on input "Observações do cliente" at bounding box center [262, 434] width 275 height 11
type input "C"
type input "D"
type input "Por favor colocar o Bis Branco do creme"
click at [351, 485] on p "Editar R$ 21,00" at bounding box center [371, 480] width 53 height 11
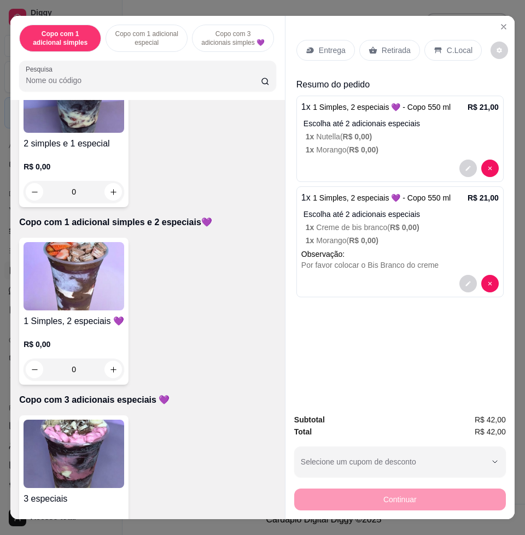
click at [331, 40] on div "Entrega" at bounding box center [325, 50] width 58 height 21
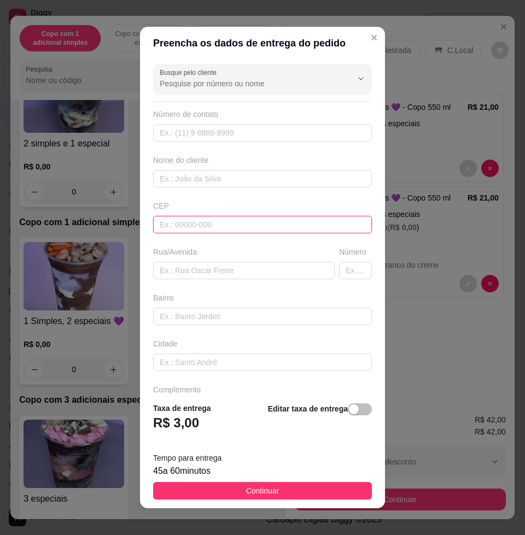
click at [211, 223] on input "text" at bounding box center [262, 224] width 219 height 17
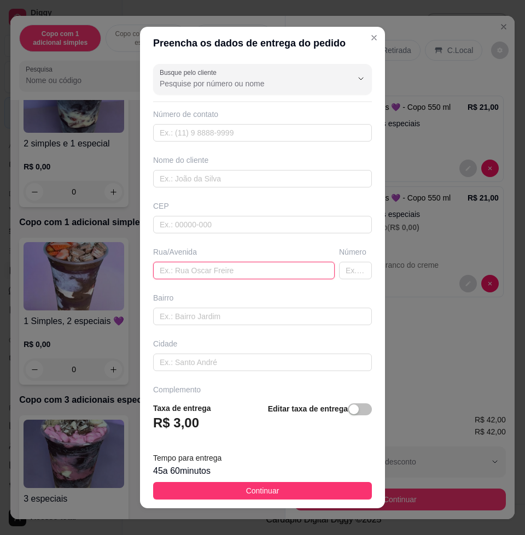
click at [214, 270] on input "text" at bounding box center [243, 270] width 181 height 17
paste input "[PERSON_NAME], 323, alvorada"
type input "[PERSON_NAME], 323, alvorada"
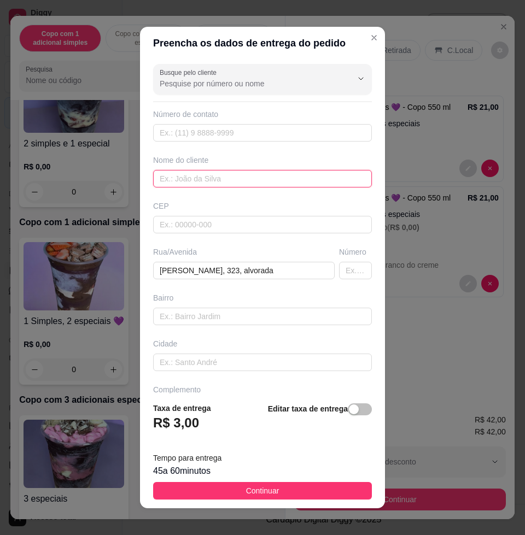
click at [231, 177] on input "text" at bounding box center [262, 178] width 219 height 17
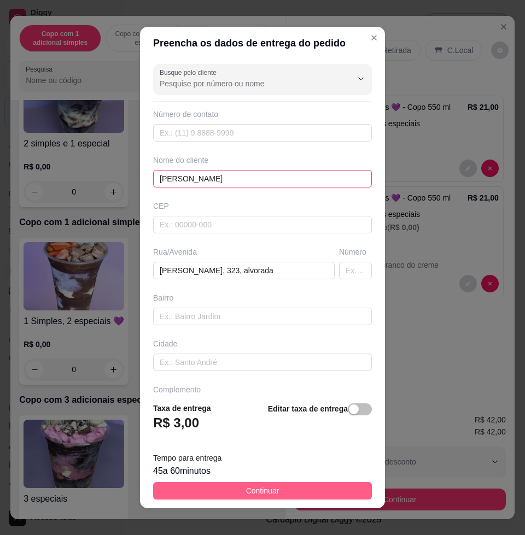
type input "[PERSON_NAME]"
click at [292, 487] on button "Continuar" at bounding box center [262, 490] width 219 height 17
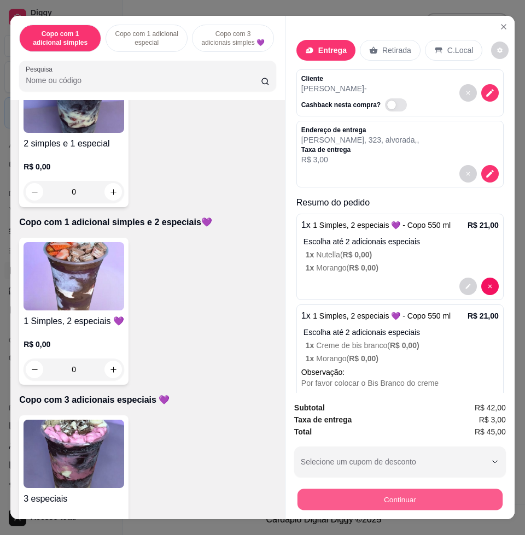
click at [368, 502] on button "Continuar" at bounding box center [399, 499] width 205 height 21
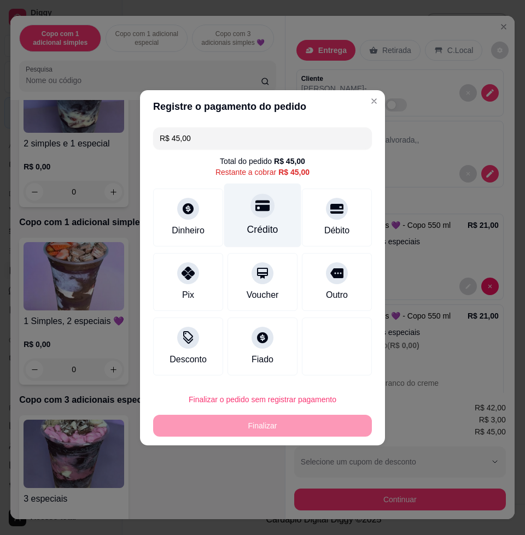
click at [250, 213] on div at bounding box center [262, 205] width 24 height 24
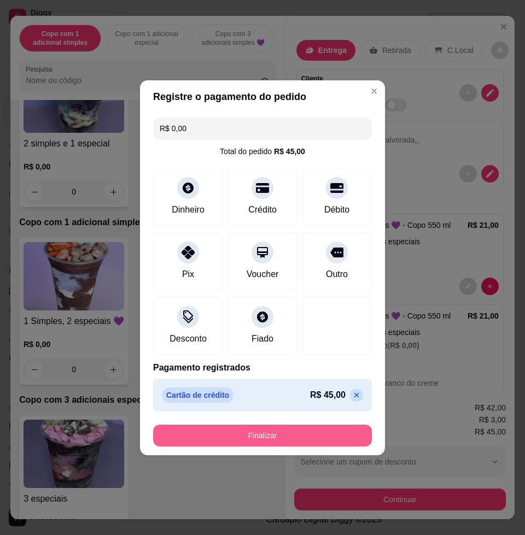
click at [284, 432] on button "Finalizar" at bounding box center [262, 436] width 219 height 22
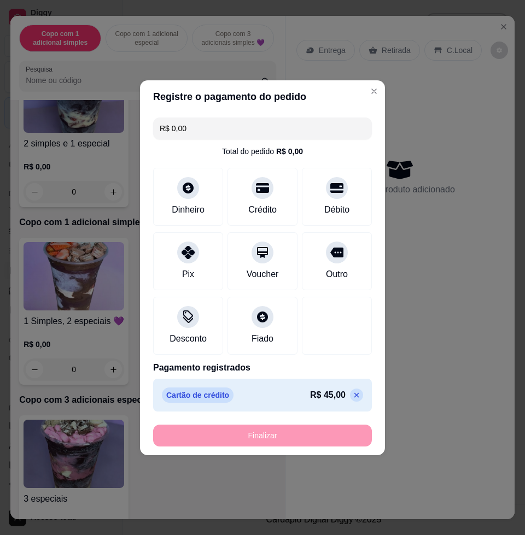
type input "-R$ 45,00"
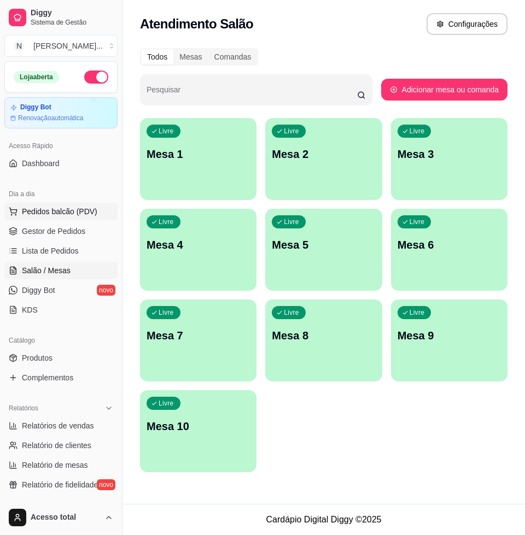
click at [60, 215] on span "Pedidos balcão (PDV)" at bounding box center [59, 211] width 75 height 11
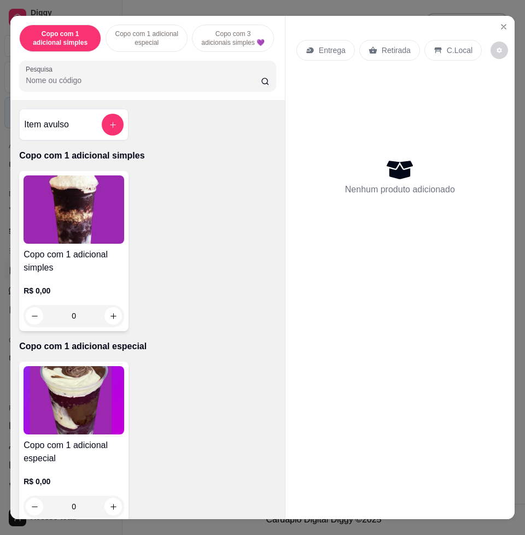
click at [158, 86] on input "Pesquisa" at bounding box center [143, 80] width 235 height 11
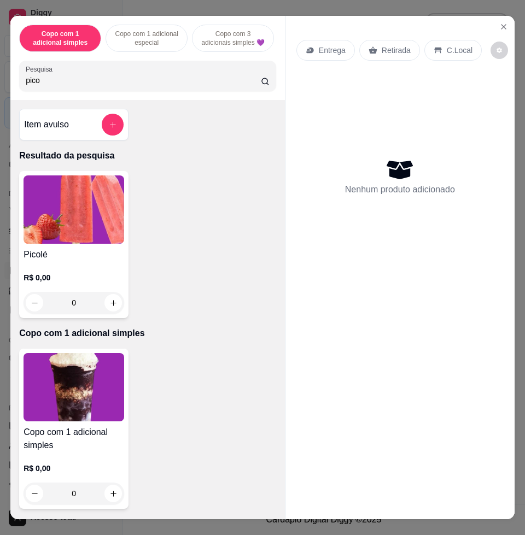
click at [92, 213] on img at bounding box center [73, 209] width 101 height 68
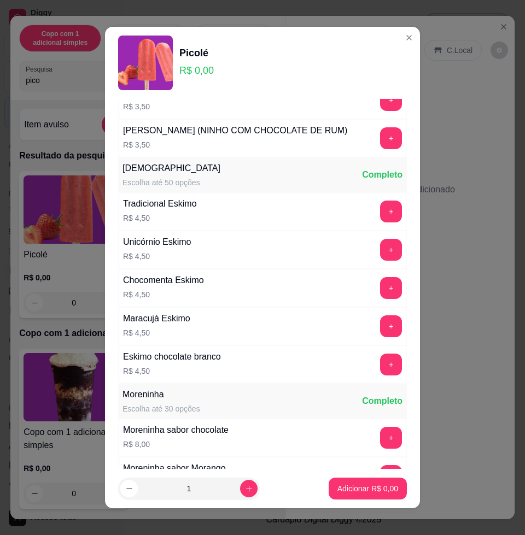
scroll to position [1407, 0]
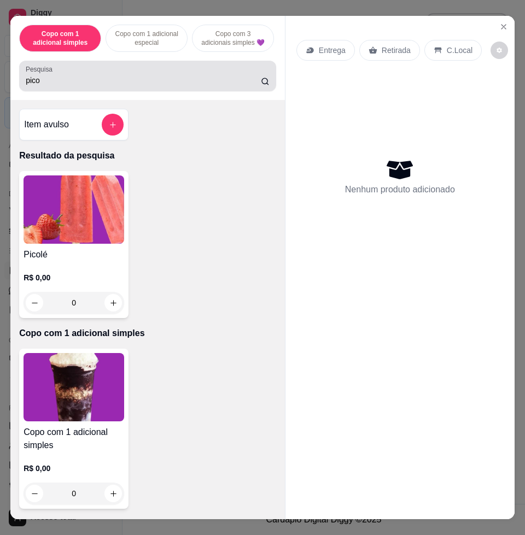
click at [78, 74] on div "pico" at bounding box center [148, 76] width 244 height 22
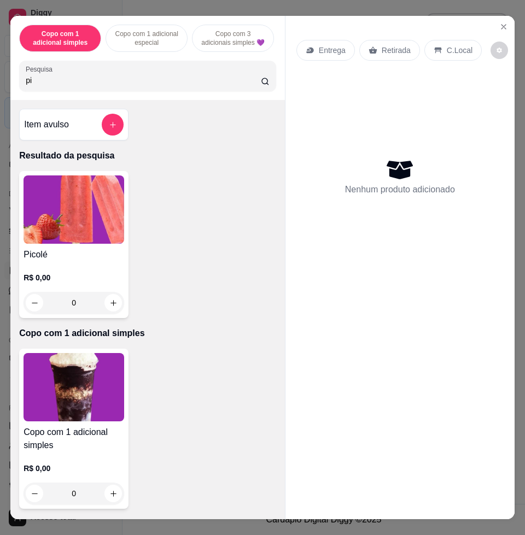
type input "p"
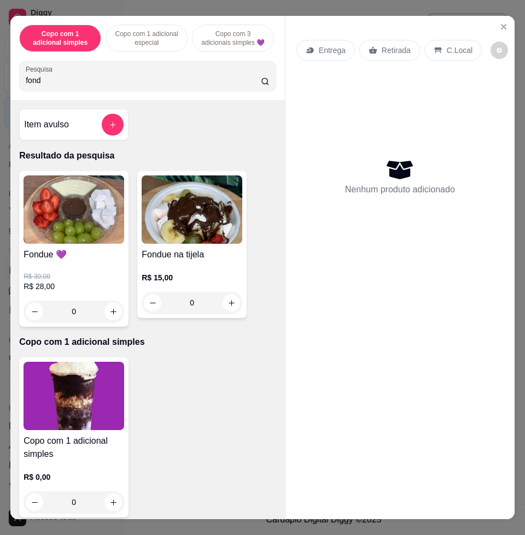
type input "fond"
click at [209, 7] on div "Copo com 1 adicional simples Copo com 1 adicional especial Copo com 3 adicionai…" at bounding box center [262, 267] width 525 height 535
click at [215, 3] on div "Copo com 1 adicional simples Copo com 1 adicional especial Copo com 3 adicionai…" at bounding box center [262, 267] width 525 height 535
click at [499, 22] on icon "Close" at bounding box center [503, 26] width 9 height 9
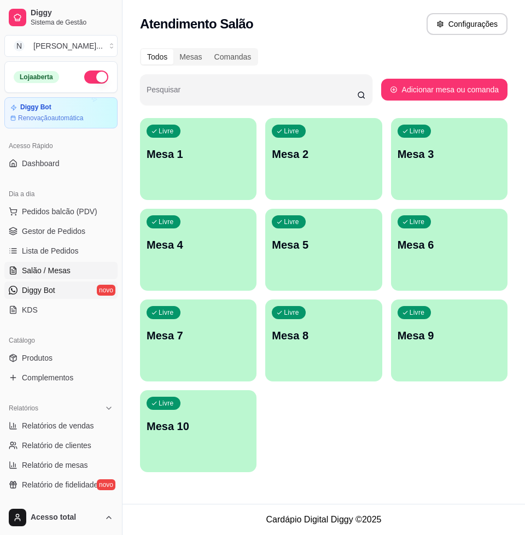
scroll to position [68, 0]
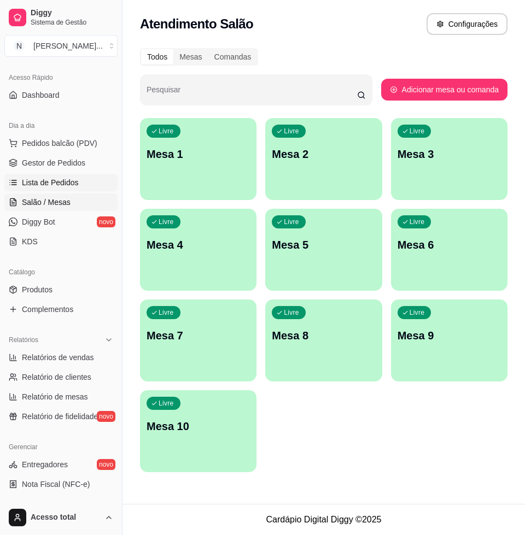
click at [45, 183] on span "Lista de Pedidos" at bounding box center [50, 182] width 57 height 11
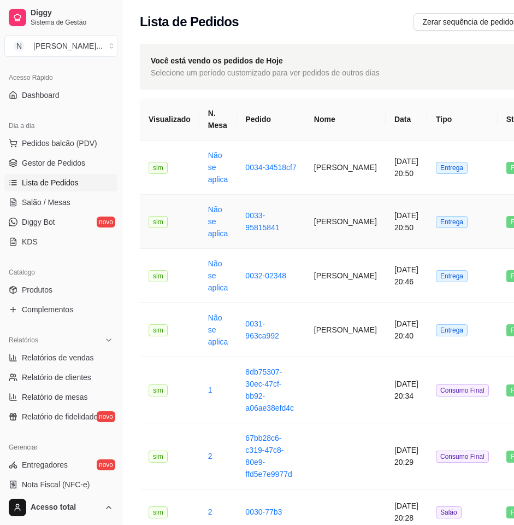
click at [326, 224] on td "[PERSON_NAME]" at bounding box center [345, 222] width 80 height 54
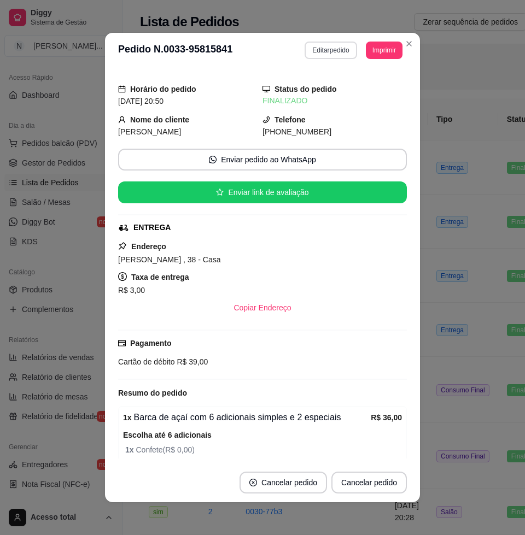
click at [319, 49] on button "Editar pedido" at bounding box center [330, 50] width 52 height 17
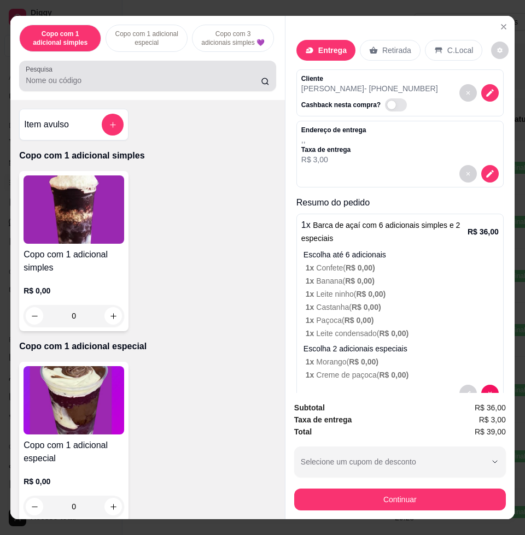
click at [154, 77] on div at bounding box center [148, 76] width 244 height 22
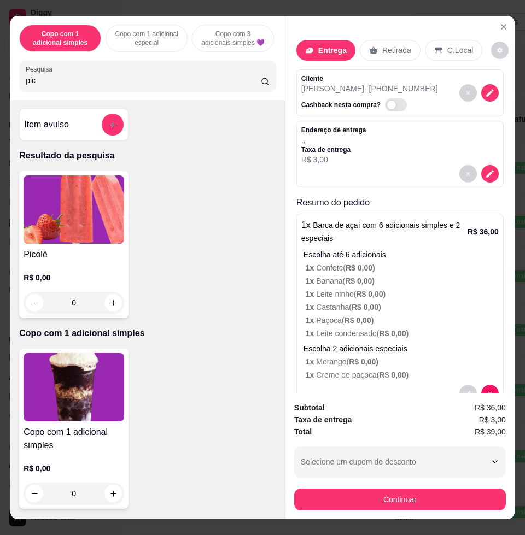
type input "pic"
click at [106, 308] on div "0" at bounding box center [73, 303] width 101 height 22
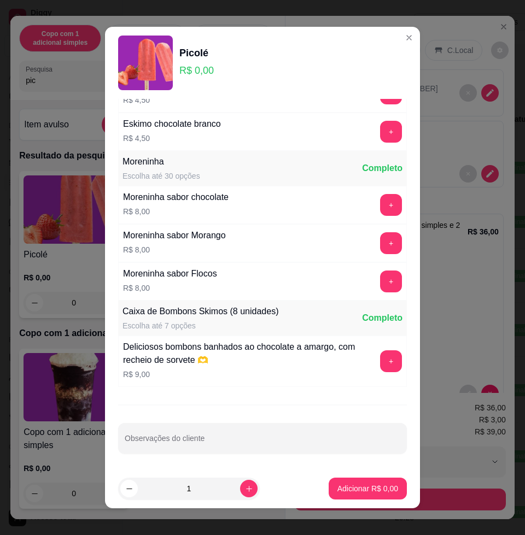
scroll to position [8, 0]
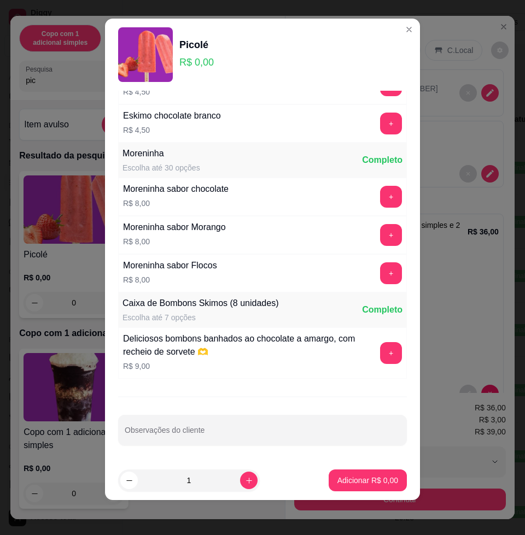
click at [376, 357] on div "+" at bounding box center [390, 353] width 31 height 22
click at [380, 357] on button "+" at bounding box center [390, 353] width 21 height 21
click at [344, 492] on footer "1 Adicionar R$ 9,00" at bounding box center [262, 480] width 315 height 39
click at [348, 481] on p "Adicionar R$ 9,00" at bounding box center [367, 480] width 61 height 11
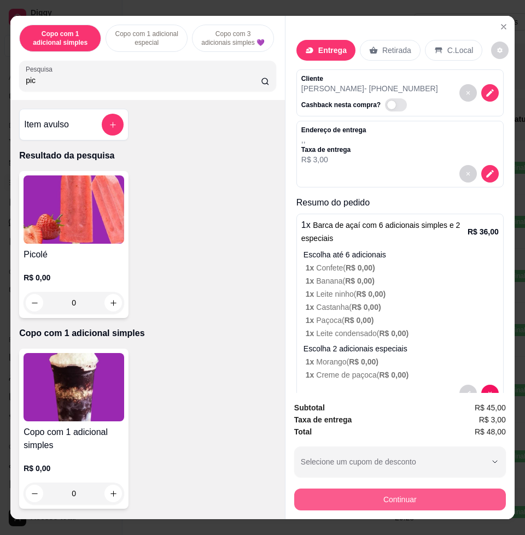
click at [408, 489] on button "Continuar" at bounding box center [399, 500] width 211 height 22
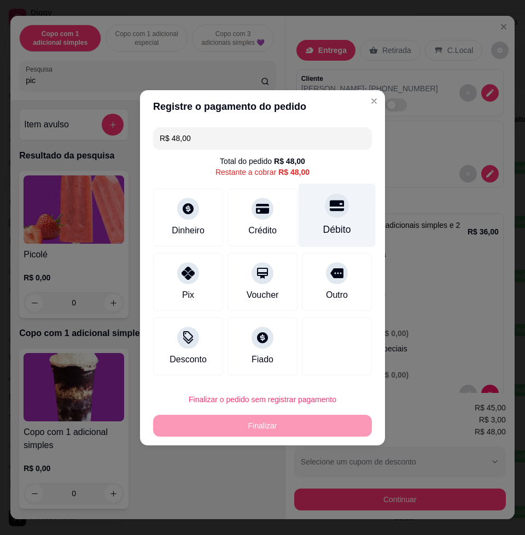
click at [311, 221] on div "Débito" at bounding box center [336, 215] width 77 height 64
type input "R$ 0,00"
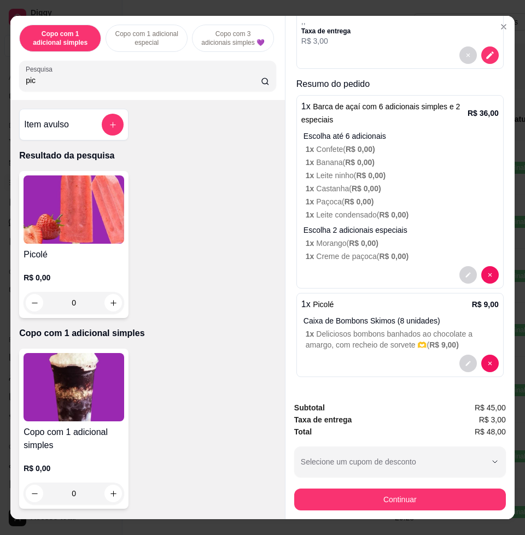
scroll to position [0, 0]
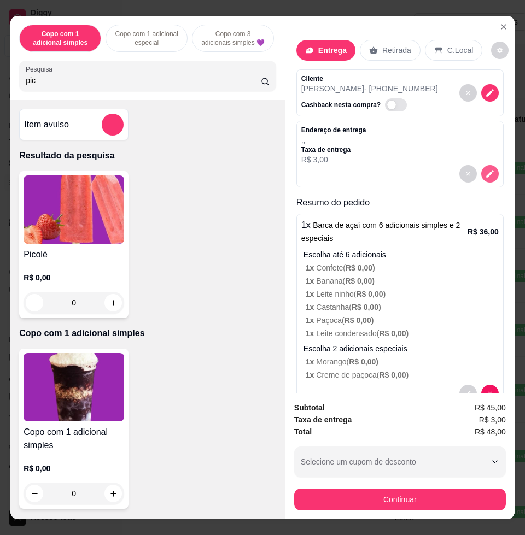
click at [485, 169] on icon "decrease-product-quantity" at bounding box center [490, 174] width 10 height 10
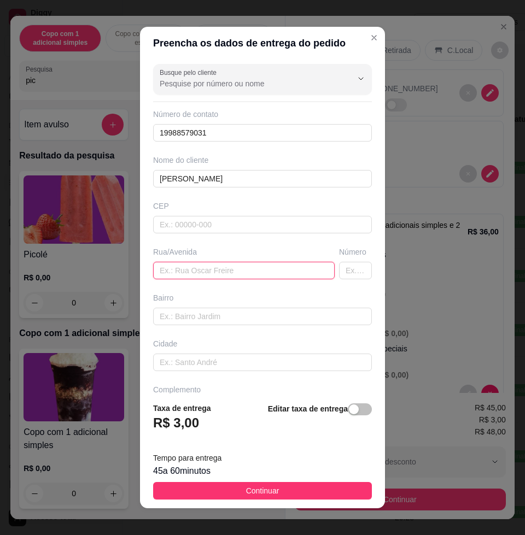
click at [156, 273] on input "text" at bounding box center [243, 270] width 181 height 17
paste input "[PERSON_NAME] , 38 - Casa"
type input "[PERSON_NAME] , 38 - Casa"
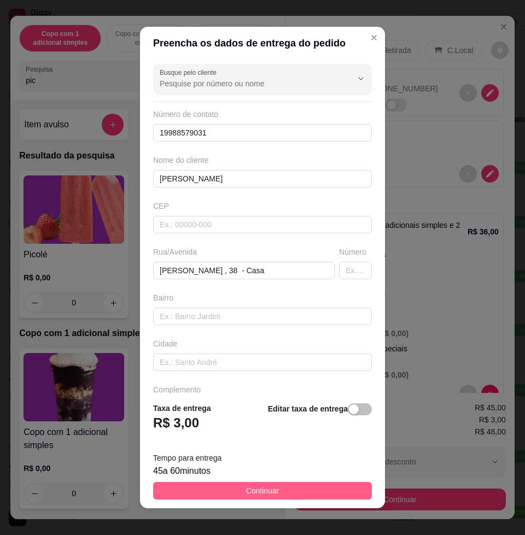
click at [253, 488] on span "Continuar" at bounding box center [262, 491] width 33 height 12
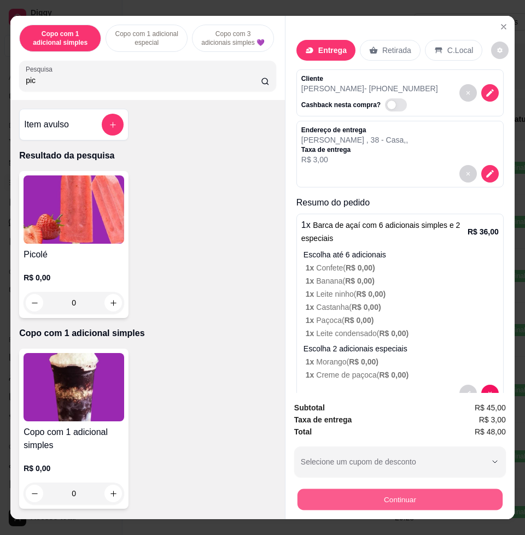
click at [382, 491] on button "Continuar" at bounding box center [399, 499] width 205 height 21
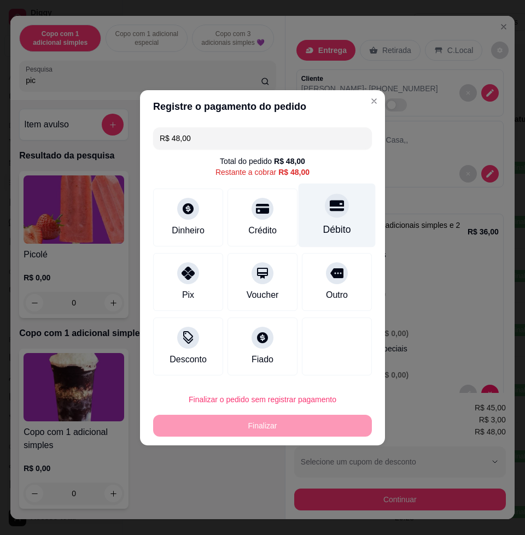
click at [325, 211] on div at bounding box center [337, 205] width 24 height 24
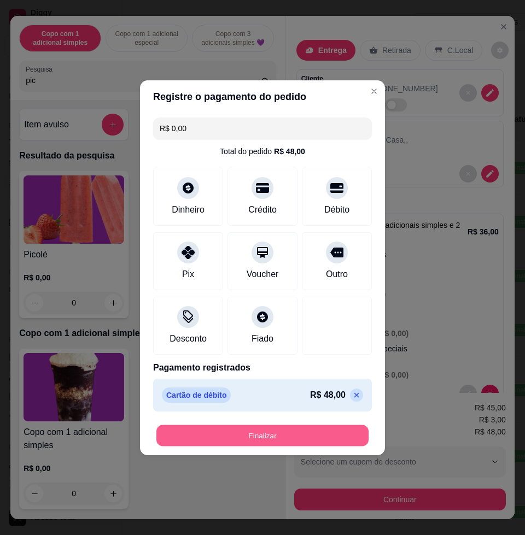
click at [260, 437] on button "Finalizar" at bounding box center [262, 435] width 212 height 21
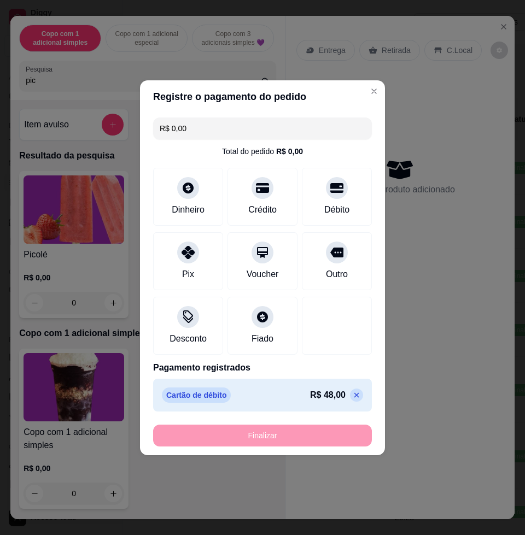
type input "-R$ 48,00"
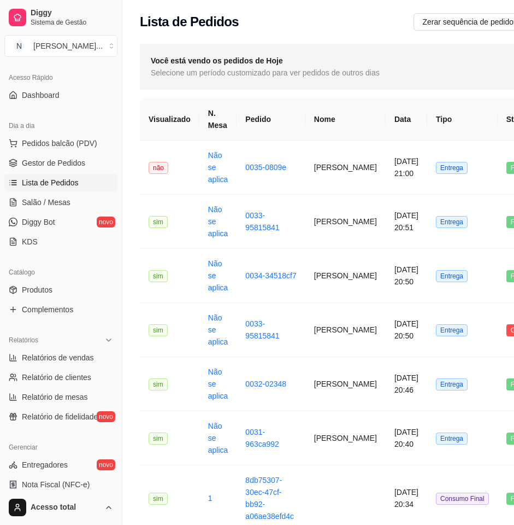
click at [43, 192] on ul "Pedidos balcão (PDV) Gestor de Pedidos Lista de Pedidos Salão / Mesas Diggy Bot…" at bounding box center [60, 192] width 113 height 116
click at [45, 202] on span "Salão / Mesas" at bounding box center [46, 202] width 49 height 11
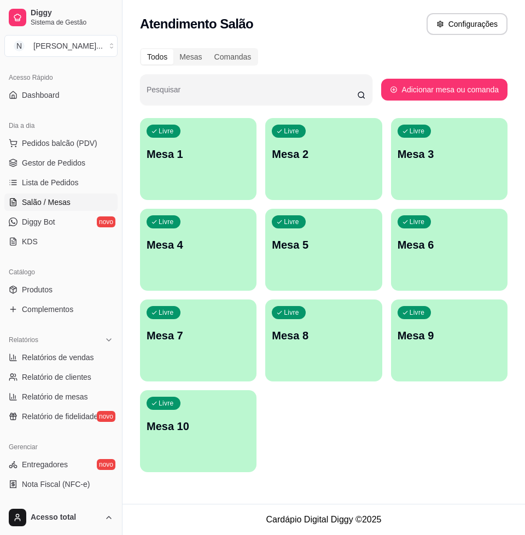
click at [216, 425] on p "Mesa 10" at bounding box center [197, 426] width 103 height 15
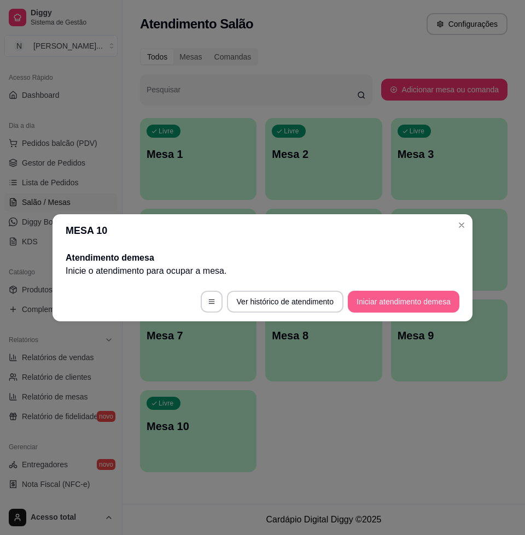
click at [402, 299] on button "Iniciar atendimento de mesa" at bounding box center [403, 302] width 111 height 22
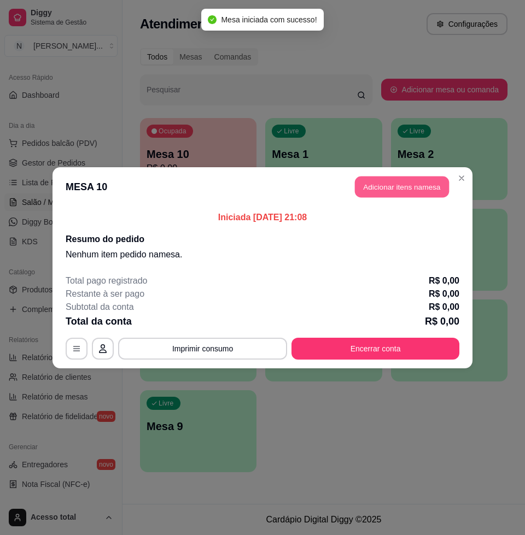
click at [398, 190] on button "Adicionar itens na mesa" at bounding box center [402, 186] width 94 height 21
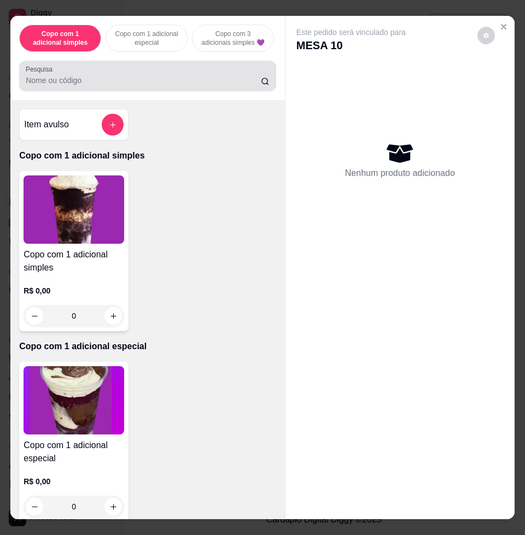
click at [152, 79] on div at bounding box center [148, 76] width 244 height 22
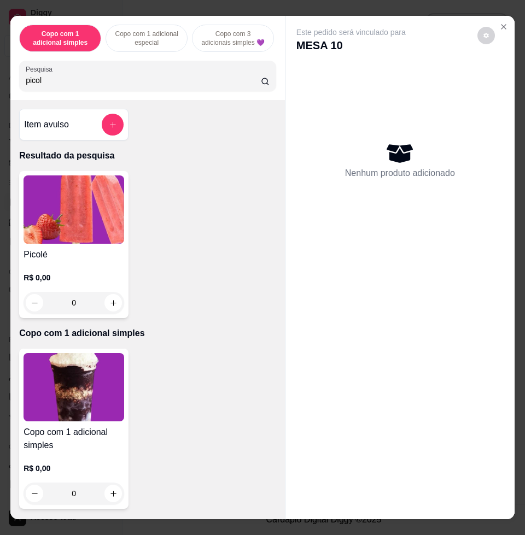
click at [108, 309] on div "0" at bounding box center [73, 303] width 101 height 22
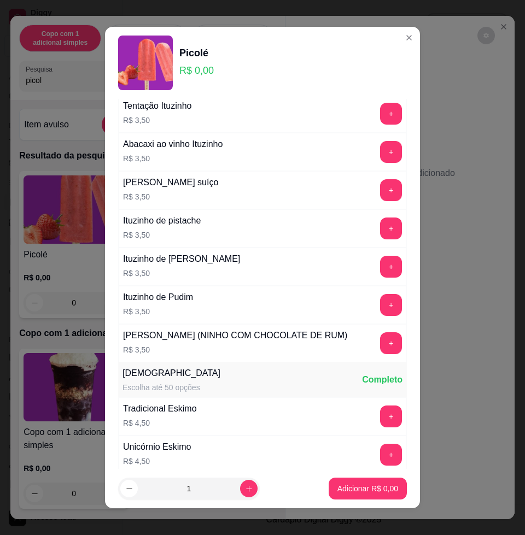
scroll to position [1025, 0]
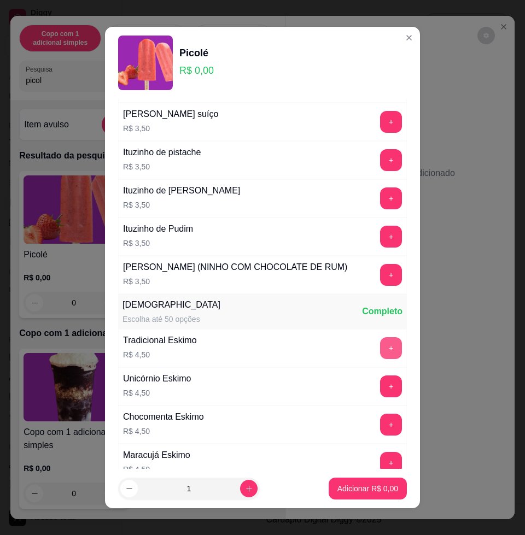
click at [380, 359] on button "+" at bounding box center [391, 348] width 22 height 22
click at [331, 359] on button "-" at bounding box center [342, 348] width 22 height 22
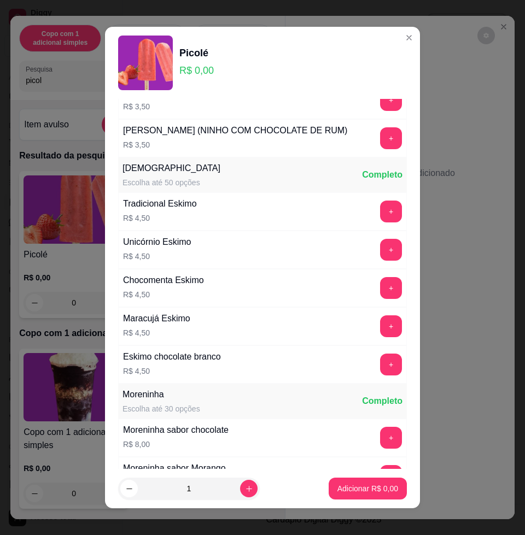
scroll to position [1230, 0]
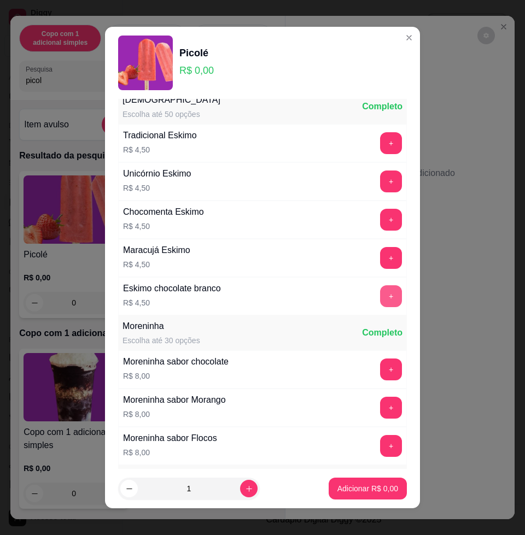
click at [380, 307] on button "+" at bounding box center [391, 296] width 22 height 22
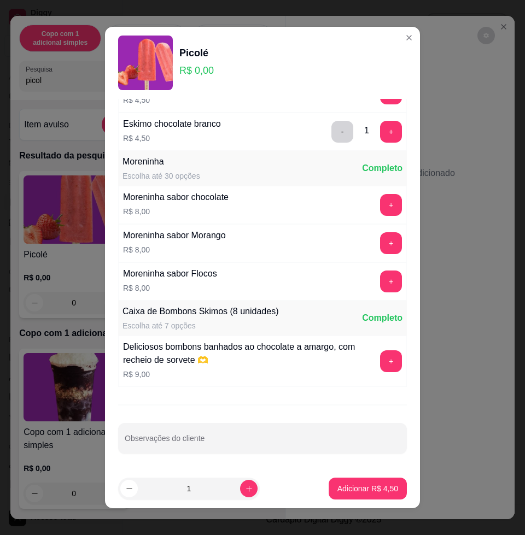
scroll to position [8, 0]
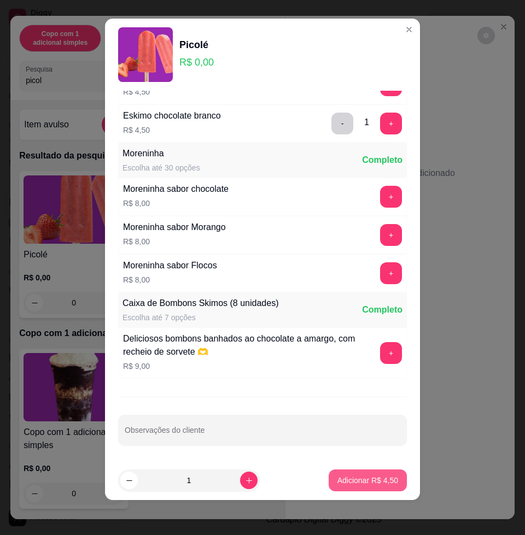
click at [336, 470] on button "Adicionar R$ 4,50" at bounding box center [367, 480] width 78 height 22
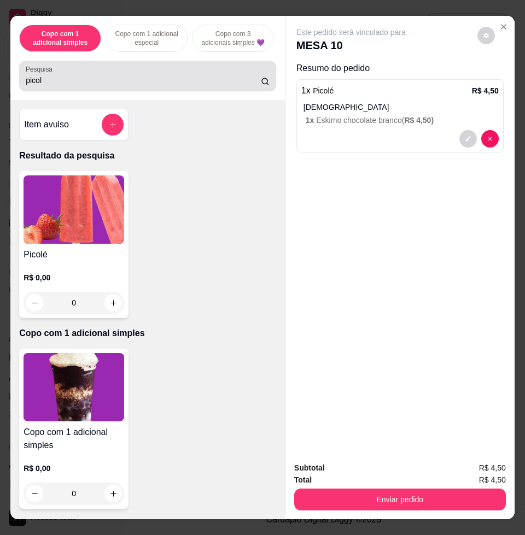
click at [69, 77] on div "picol" at bounding box center [148, 76] width 244 height 22
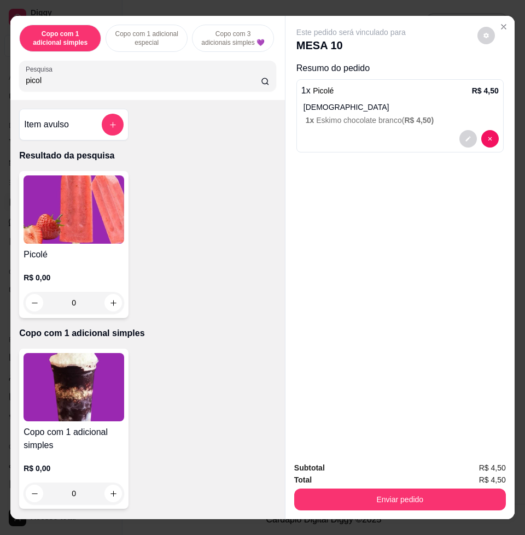
click at [69, 77] on div "picol" at bounding box center [148, 76] width 244 height 22
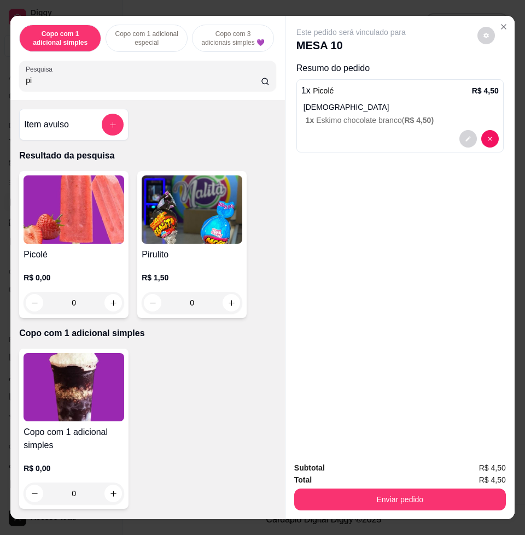
type input "p"
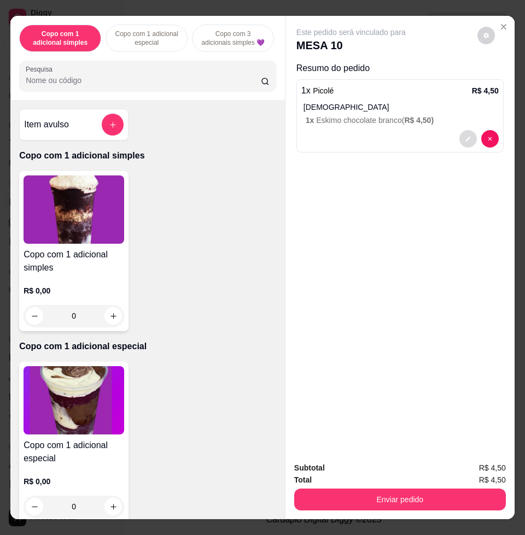
click at [467, 136] on button "decrease-product-quantity" at bounding box center [467, 138] width 17 height 17
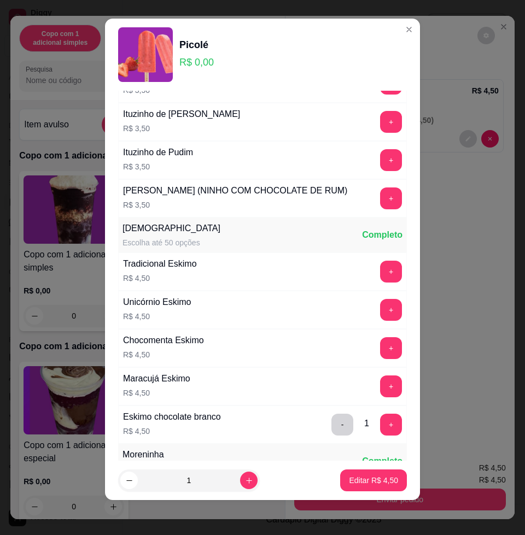
scroll to position [1407, 0]
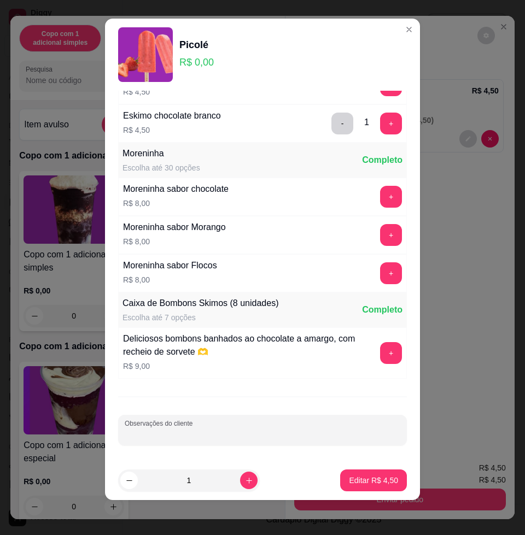
click at [242, 433] on input "Observações do cliente" at bounding box center [262, 434] width 275 height 11
type input "Ana"
click at [349, 466] on footer "1 Editar R$ 4,50" at bounding box center [262, 480] width 315 height 39
click at [356, 479] on p "Editar R$ 4,50" at bounding box center [373, 480] width 49 height 11
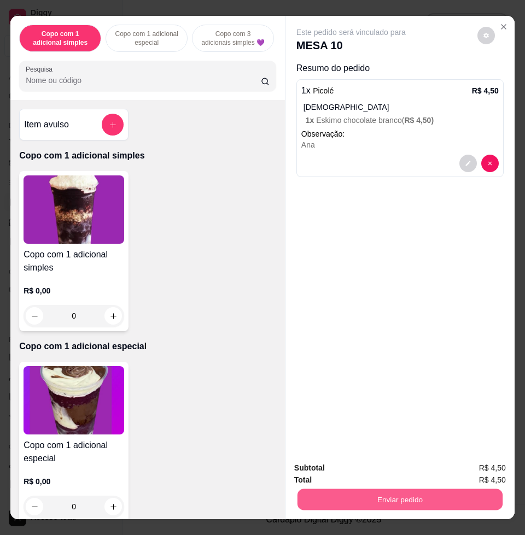
click at [431, 496] on button "Enviar pedido" at bounding box center [399, 499] width 205 height 21
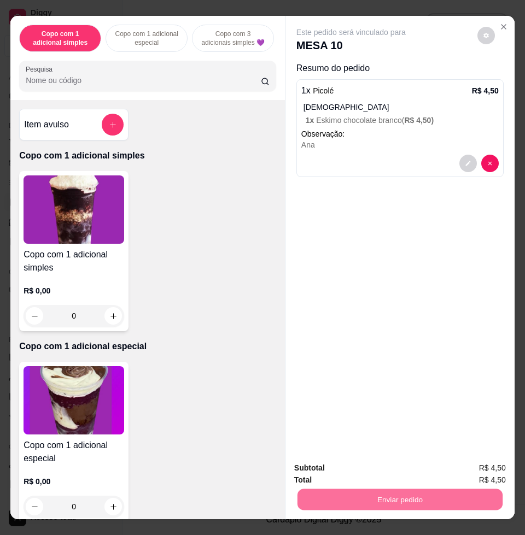
click at [375, 457] on button "Não registrar e enviar pedido" at bounding box center [362, 467] width 114 height 21
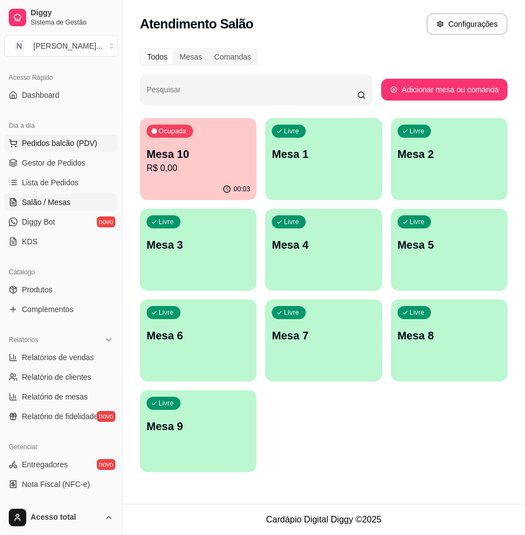
click at [36, 145] on span "Pedidos balcão (PDV)" at bounding box center [59, 143] width 75 height 11
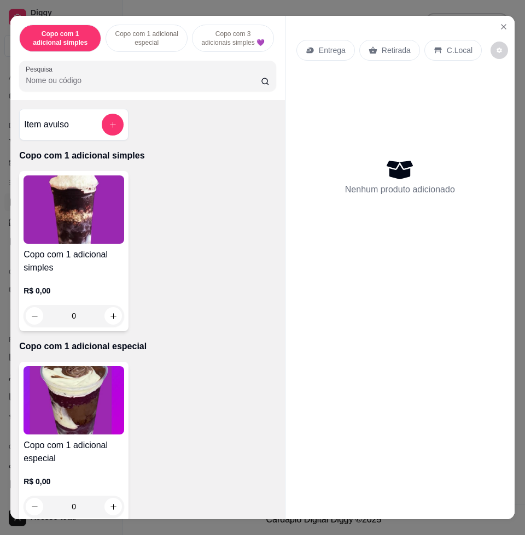
click at [78, 223] on img at bounding box center [73, 209] width 101 height 68
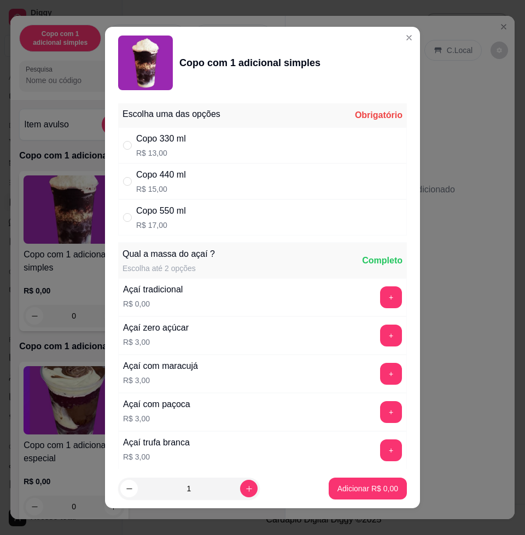
click at [181, 182] on div "Copo 440 ml R$ 15,00" at bounding box center [161, 181] width 50 height 26
radio input "true"
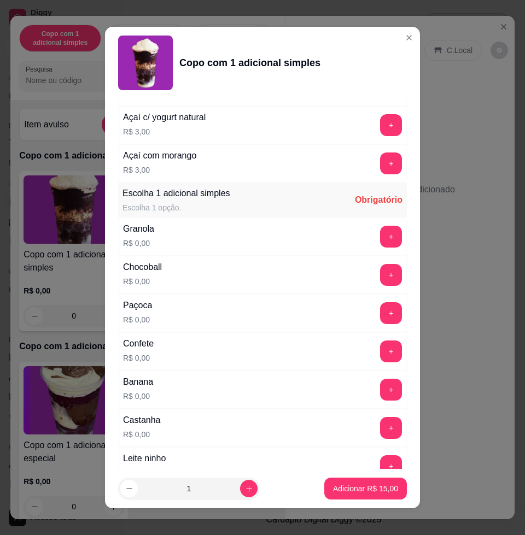
scroll to position [546, 0]
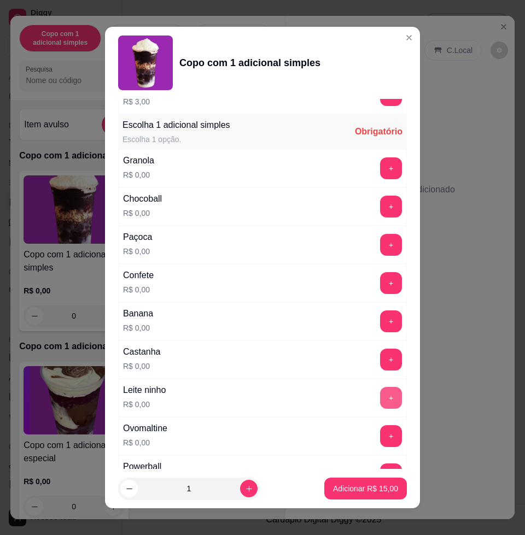
click at [380, 401] on button "+" at bounding box center [391, 398] width 22 height 22
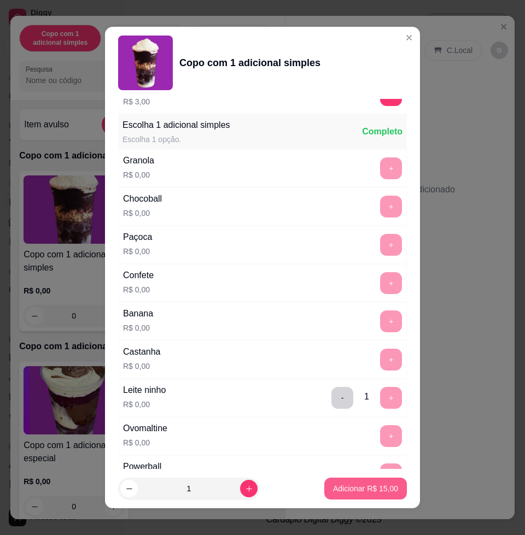
click at [377, 488] on p "Adicionar R$ 15,00" at bounding box center [365, 488] width 65 height 11
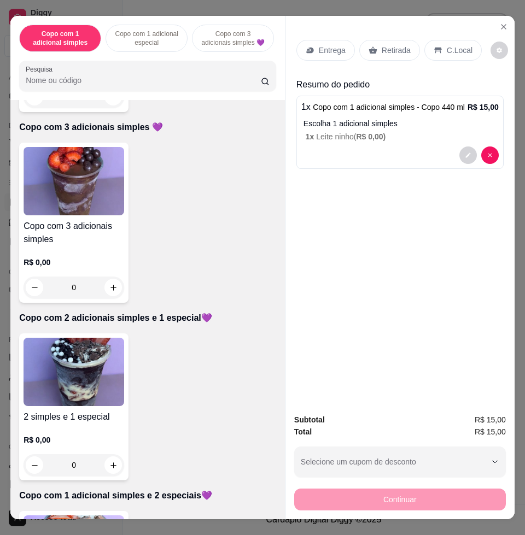
scroll to position [478, 0]
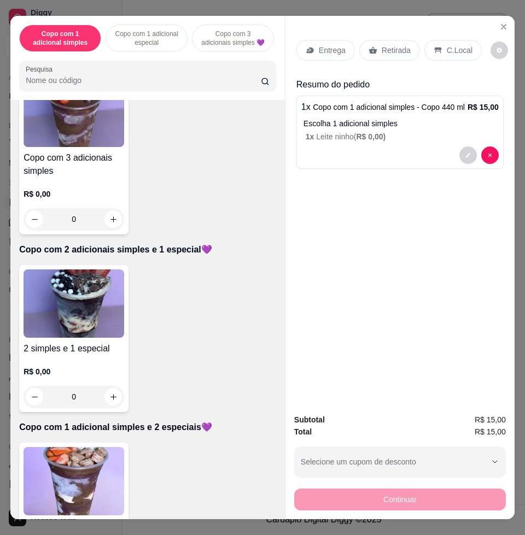
click at [56, 297] on img at bounding box center [73, 303] width 101 height 68
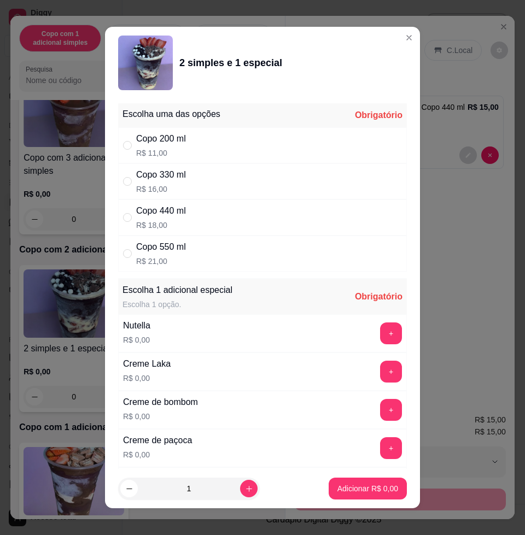
click at [177, 246] on div "Copo 550 ml" at bounding box center [161, 246] width 50 height 13
radio input "true"
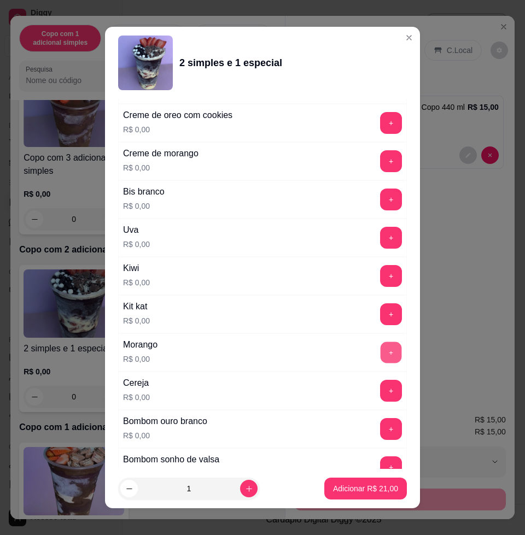
click at [380, 347] on button "+" at bounding box center [390, 352] width 21 height 21
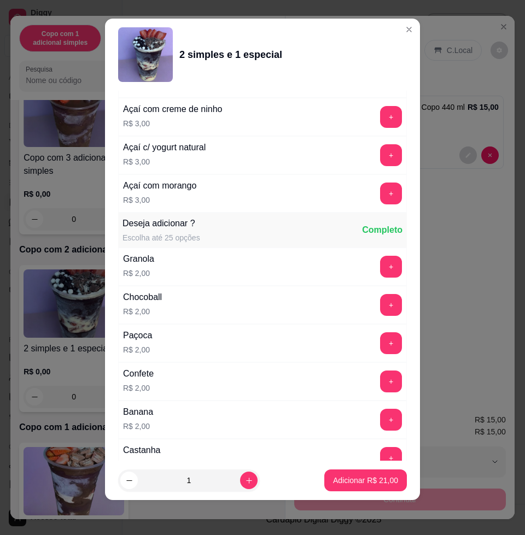
scroll to position [1762, 0]
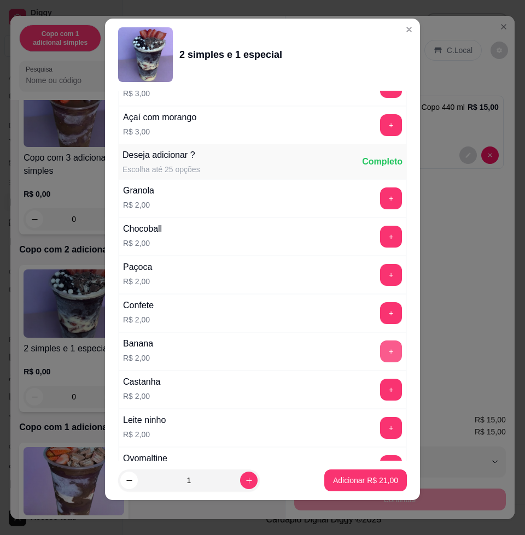
click at [380, 352] on button "+" at bounding box center [391, 351] width 22 height 22
click at [331, 348] on button "-" at bounding box center [342, 351] width 22 height 22
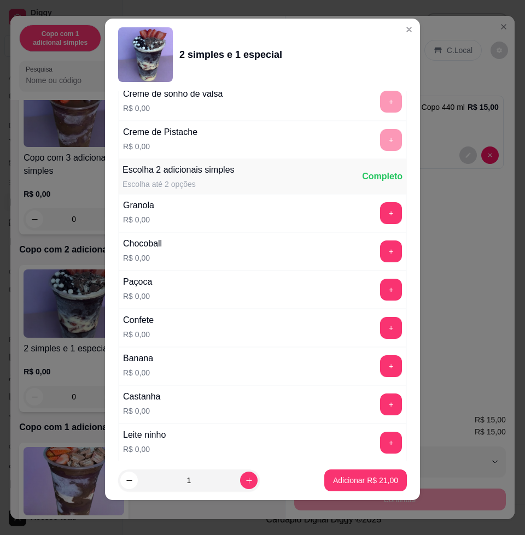
scroll to position [1010, 0]
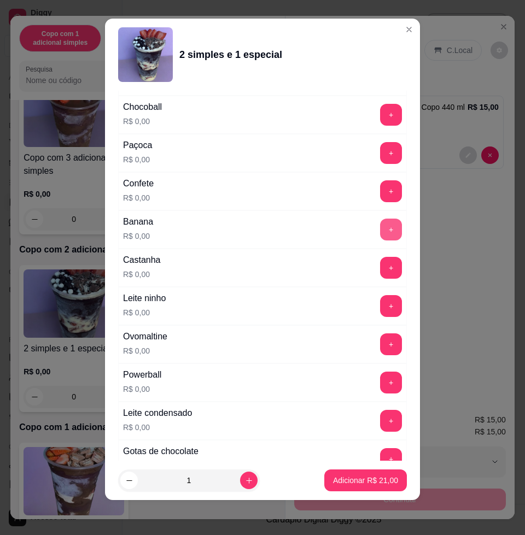
click at [380, 229] on button "+" at bounding box center [391, 230] width 22 height 22
click at [380, 301] on button "+" at bounding box center [390, 306] width 21 height 21
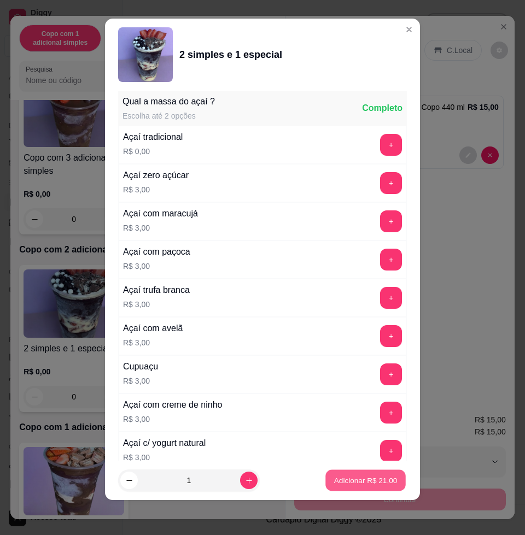
click at [354, 478] on p "Adicionar R$ 21,00" at bounding box center [365, 480] width 63 height 10
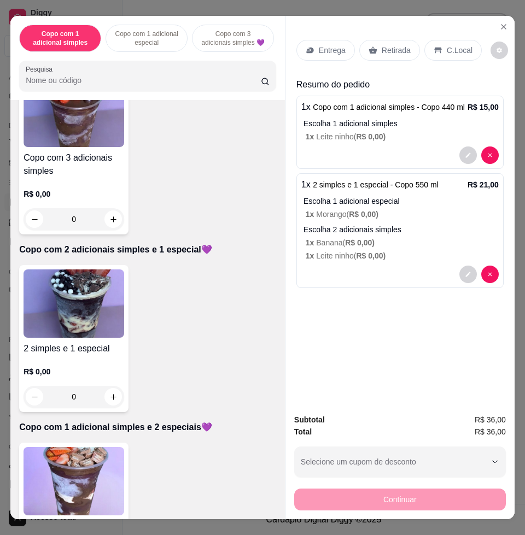
click at [327, 51] on div "Entrega" at bounding box center [325, 50] width 58 height 21
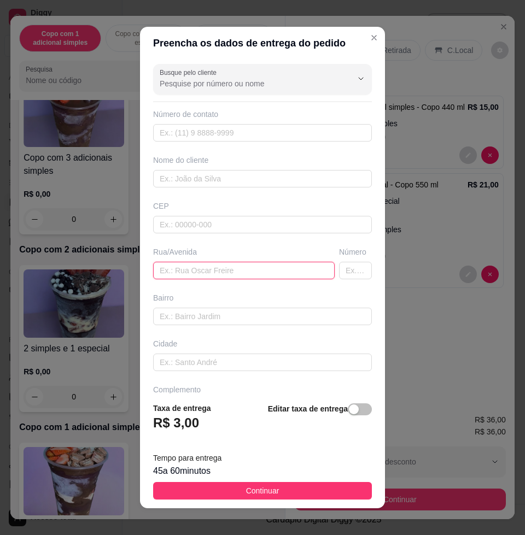
click at [173, 263] on input "text" at bounding box center [243, 270] width 181 height 17
paste input "[STREET_ADDRESS][PERSON_NAME]"
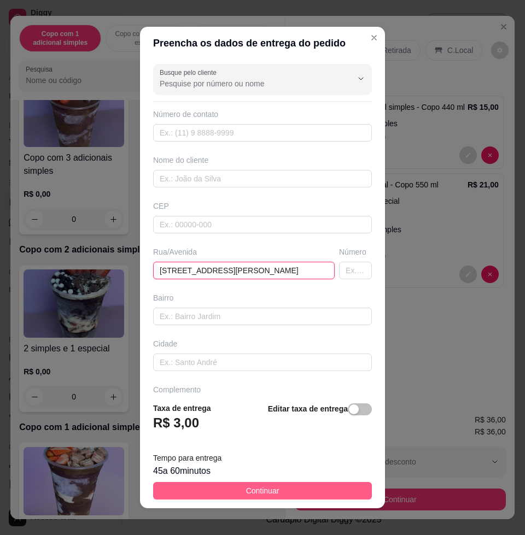
type input "[STREET_ADDRESS][PERSON_NAME]"
click at [326, 483] on button "Continuar" at bounding box center [262, 490] width 219 height 17
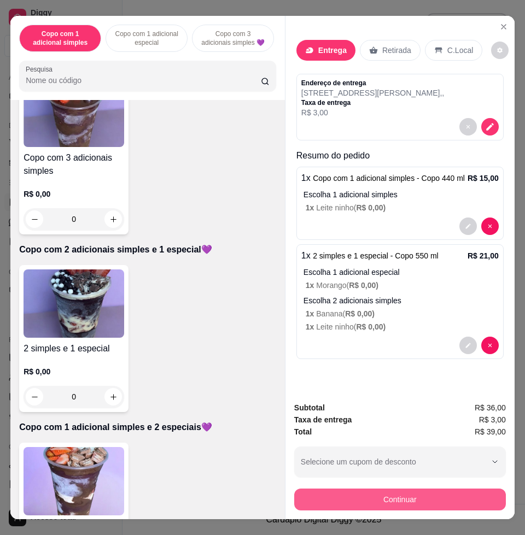
click at [452, 490] on button "Continuar" at bounding box center [399, 500] width 211 height 22
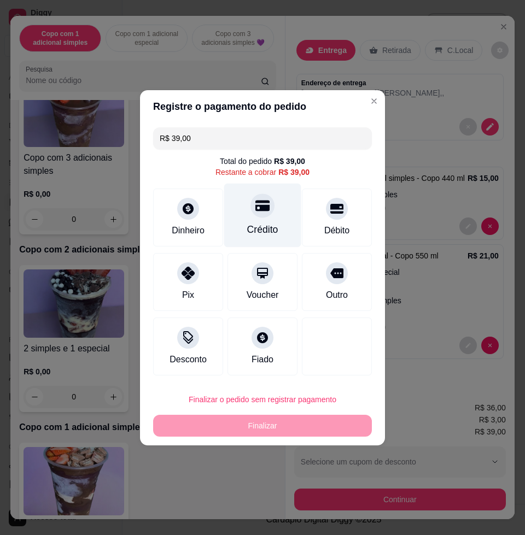
click at [262, 203] on icon at bounding box center [262, 205] width 14 height 14
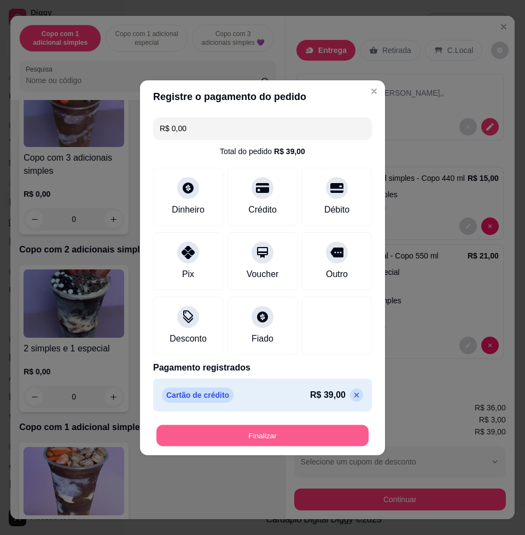
click at [292, 429] on button "Finalizar" at bounding box center [262, 435] width 212 height 21
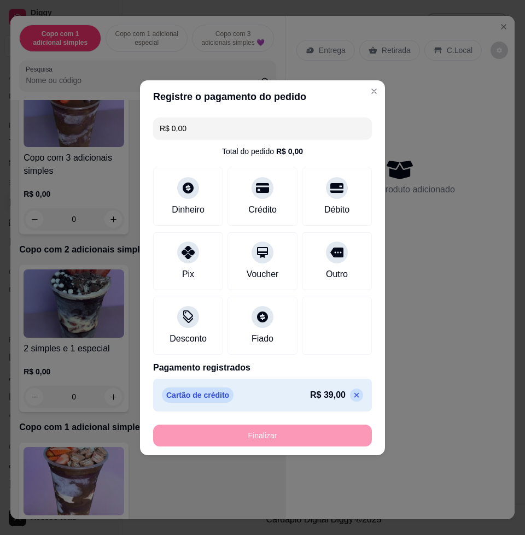
type input "-R$ 39,00"
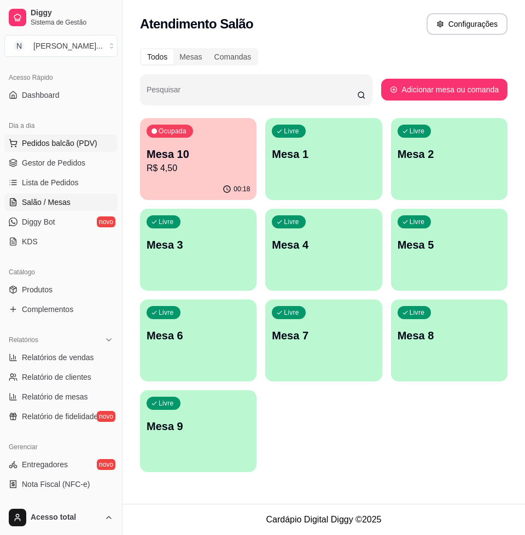
click at [52, 147] on span "Pedidos balcão (PDV)" at bounding box center [59, 143] width 75 height 11
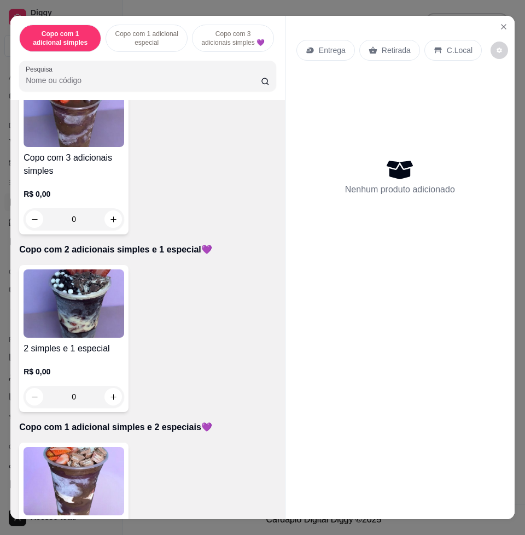
scroll to position [546, 0]
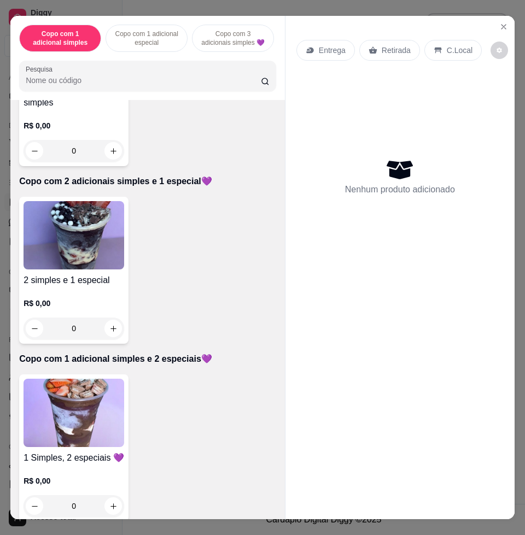
click at [83, 424] on img at bounding box center [73, 413] width 101 height 68
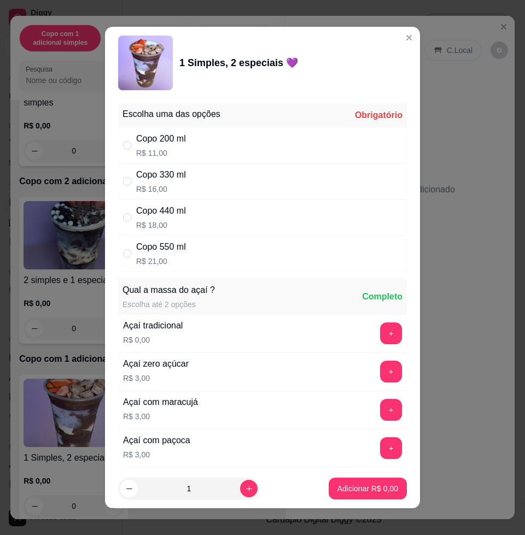
click at [180, 252] on div "Copo 550 ml" at bounding box center [161, 246] width 50 height 13
radio input "true"
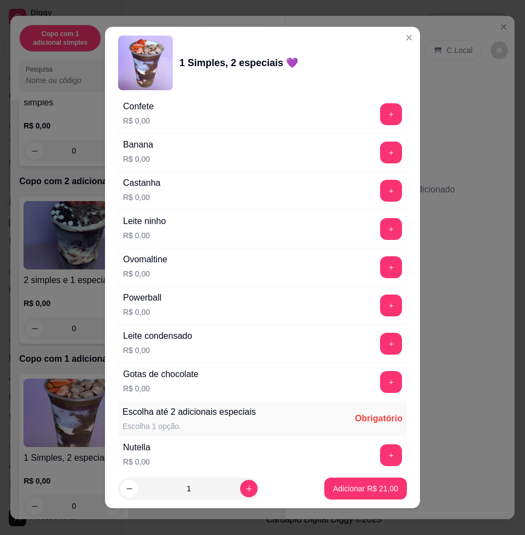
scroll to position [820, 0]
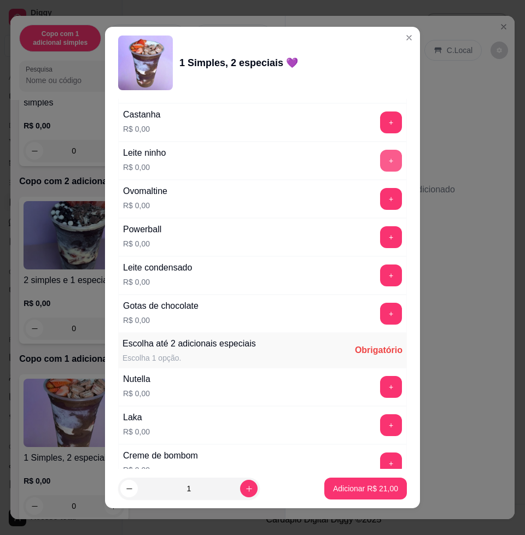
click at [380, 162] on button "+" at bounding box center [391, 161] width 22 height 22
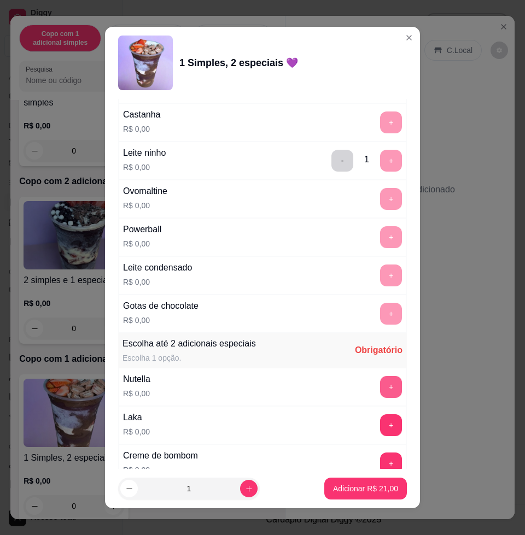
click at [380, 384] on button "+" at bounding box center [391, 387] width 22 height 22
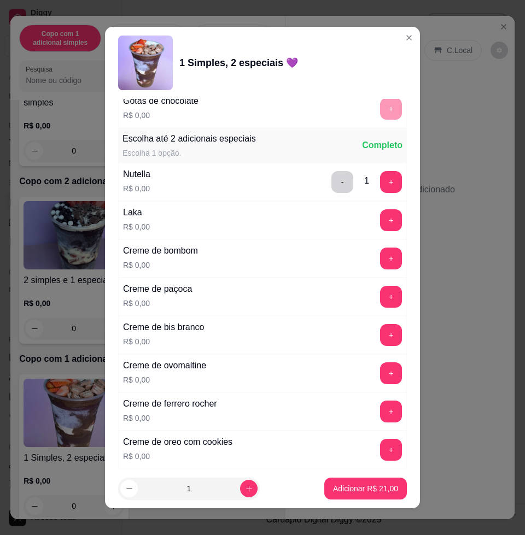
scroll to position [1093, 0]
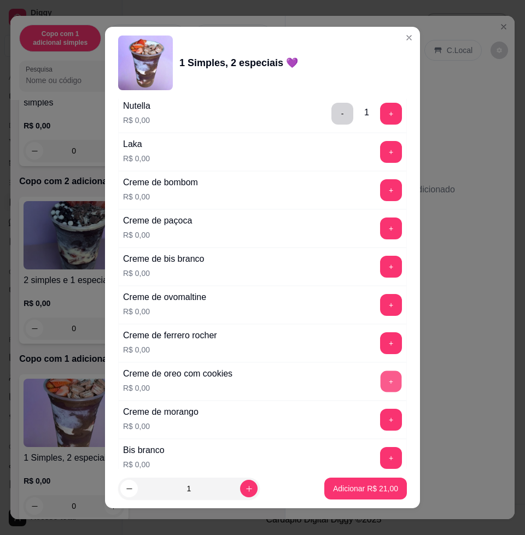
click at [380, 383] on button "+" at bounding box center [390, 381] width 21 height 21
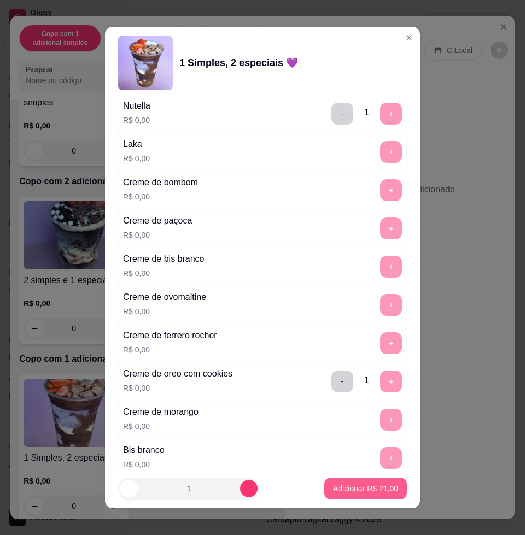
click at [357, 487] on p "Adicionar R$ 21,00" at bounding box center [365, 488] width 65 height 11
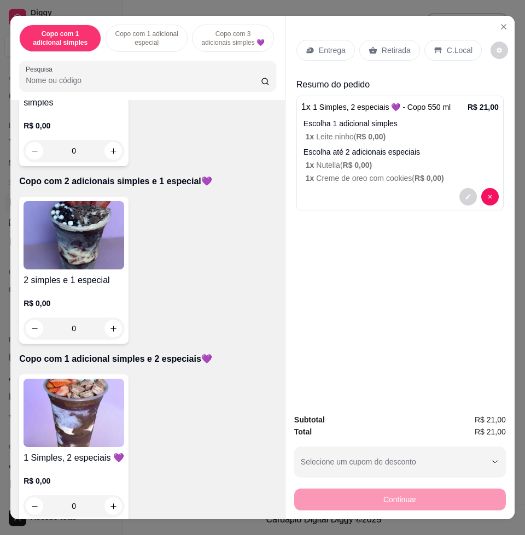
click at [324, 50] on p "Entrega" at bounding box center [332, 50] width 27 height 11
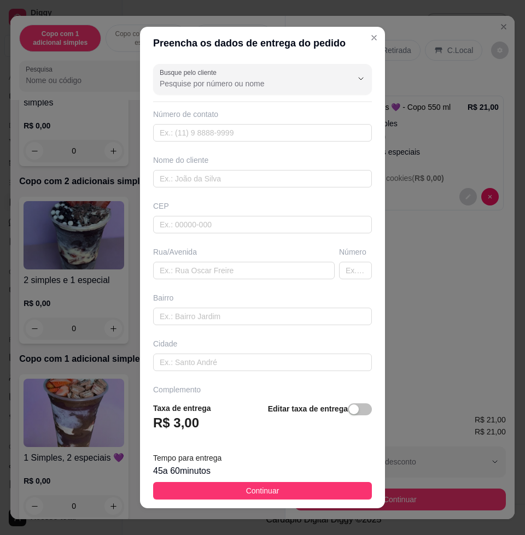
click at [195, 261] on div "Rua/Avenida" at bounding box center [244, 262] width 186 height 33
click at [192, 270] on input "text" at bounding box center [243, 270] width 181 height 17
click at [185, 274] on input "text" at bounding box center [243, 270] width 181 height 17
paste input "[STREET_ADDRESS][PERSON_NAME]"
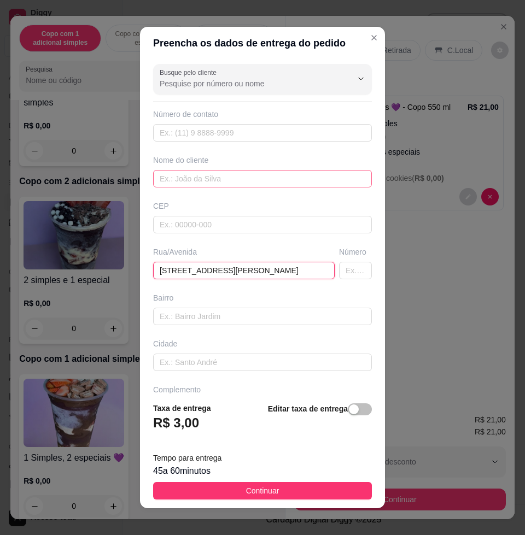
type input "[STREET_ADDRESS][PERSON_NAME]"
click at [237, 174] on input "text" at bounding box center [262, 178] width 219 height 17
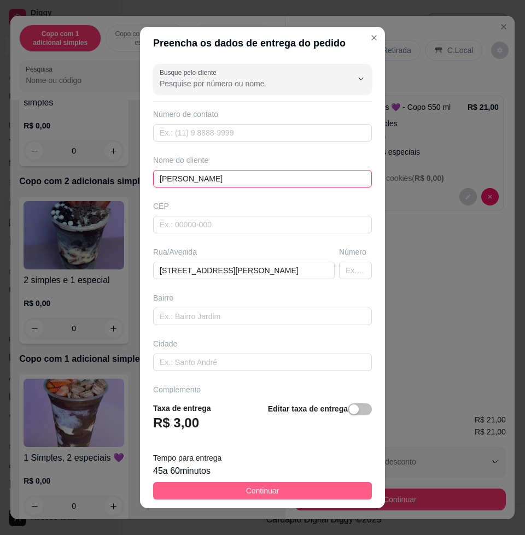
type input "[PERSON_NAME]"
click at [254, 493] on span "Continuar" at bounding box center [262, 491] width 33 height 12
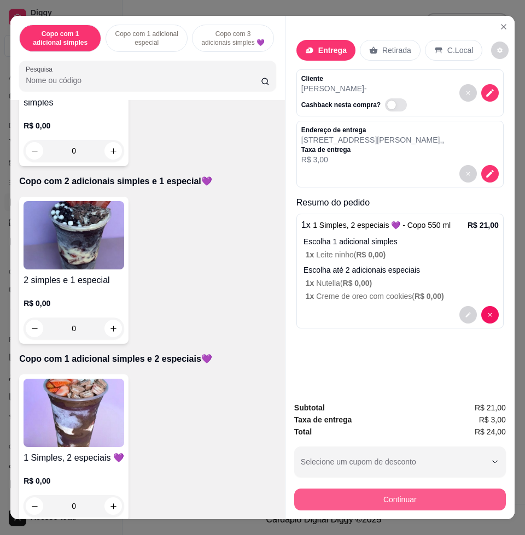
click at [352, 489] on button "Continuar" at bounding box center [399, 500] width 211 height 22
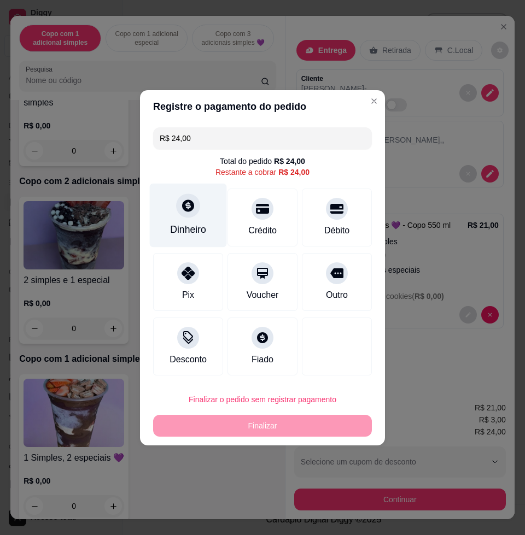
click at [173, 206] on div "Dinheiro" at bounding box center [188, 215] width 77 height 64
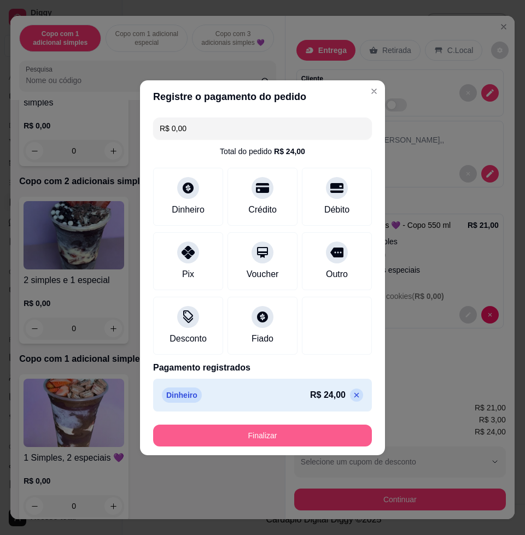
click at [262, 436] on button "Finalizar" at bounding box center [262, 436] width 219 height 22
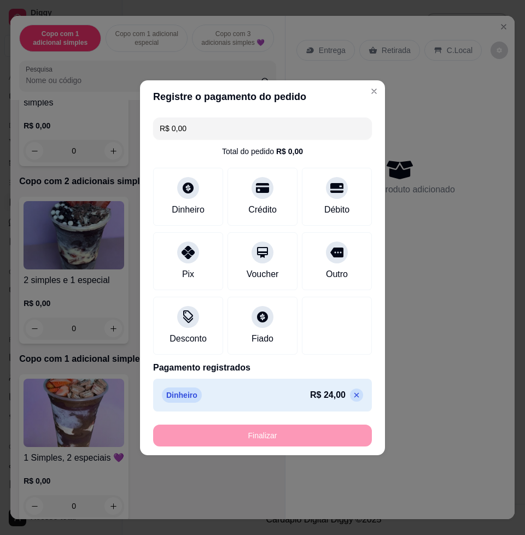
type input "-R$ 24,00"
